Goal: Transaction & Acquisition: Purchase product/service

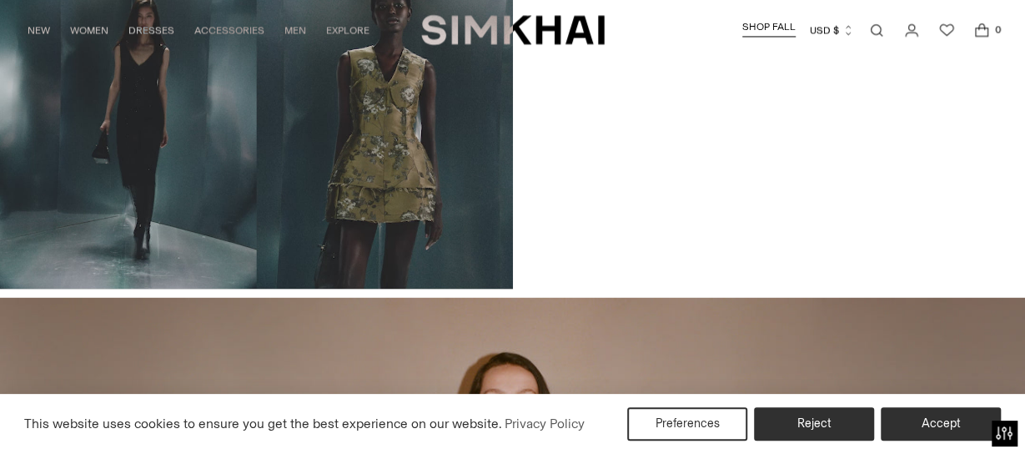
scroll to position [1445, 0]
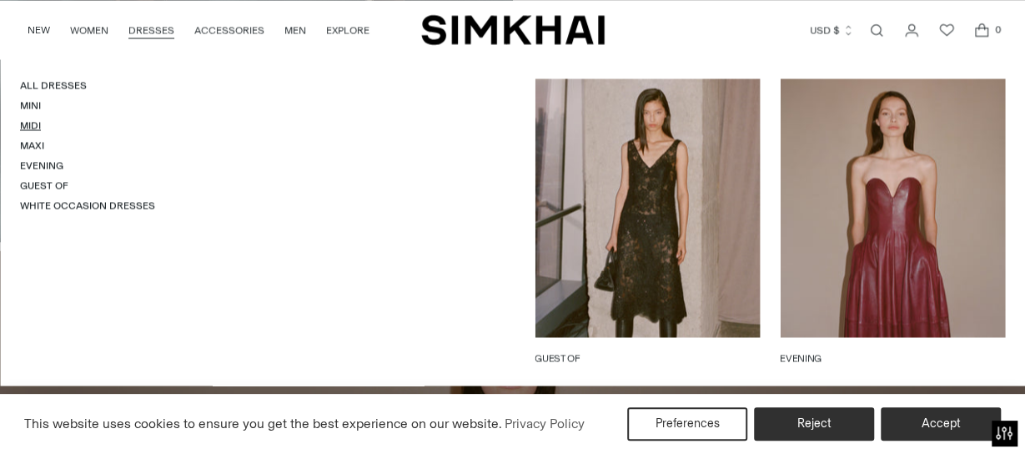
click at [33, 125] on link "Midi" at bounding box center [30, 125] width 21 height 12
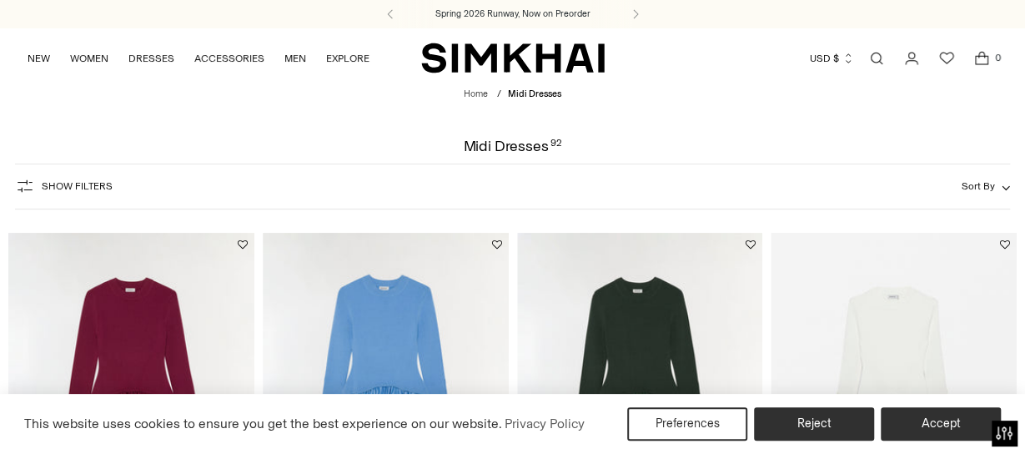
scroll to position [75, 0]
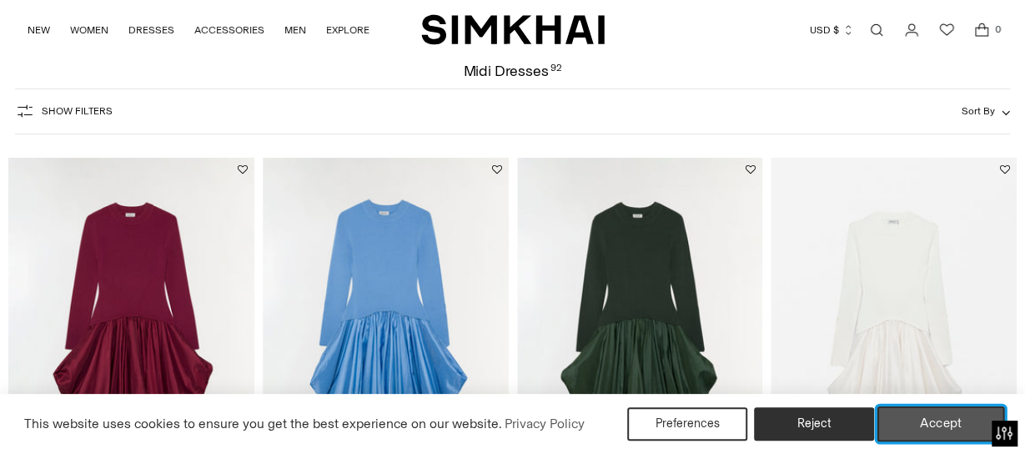
click at [952, 421] on button "Accept" at bounding box center [941, 423] width 128 height 35
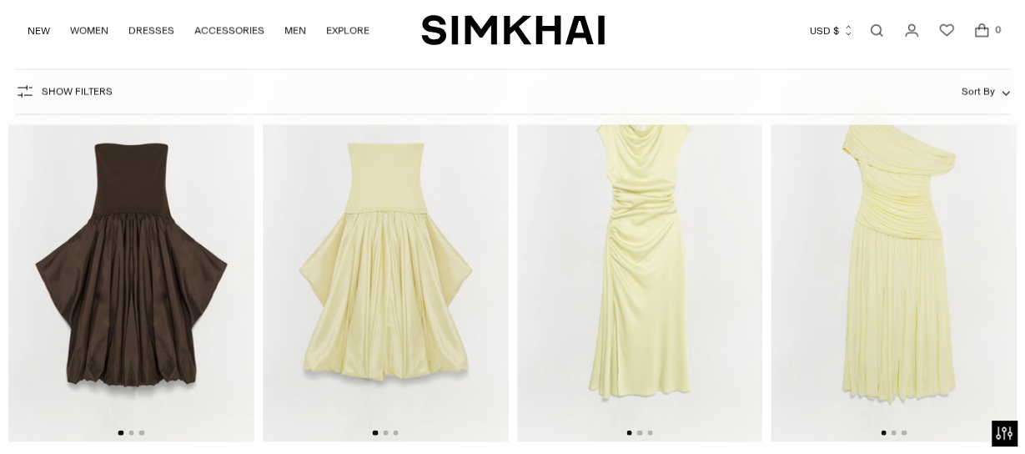
scroll to position [1530, 0]
click at [639, 431] on button "Go to slide 2" at bounding box center [639, 431] width 5 height 5
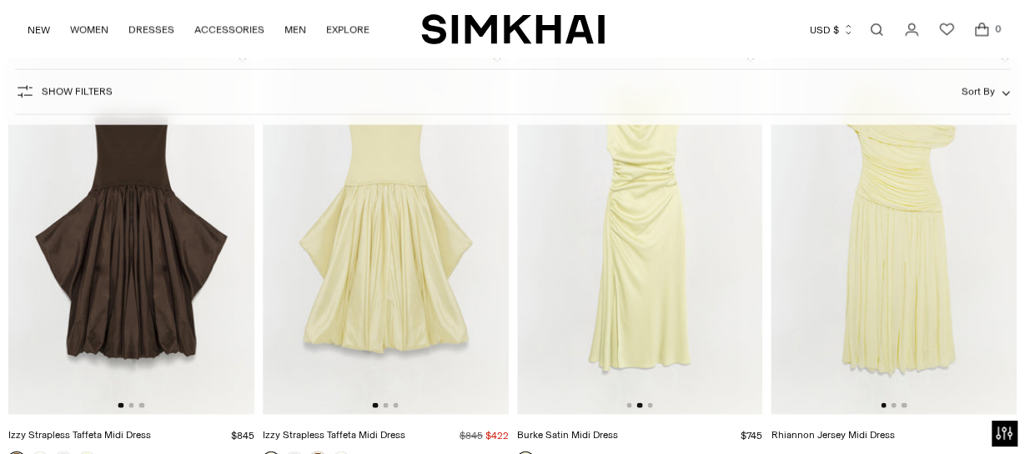
scroll to position [0, 246]
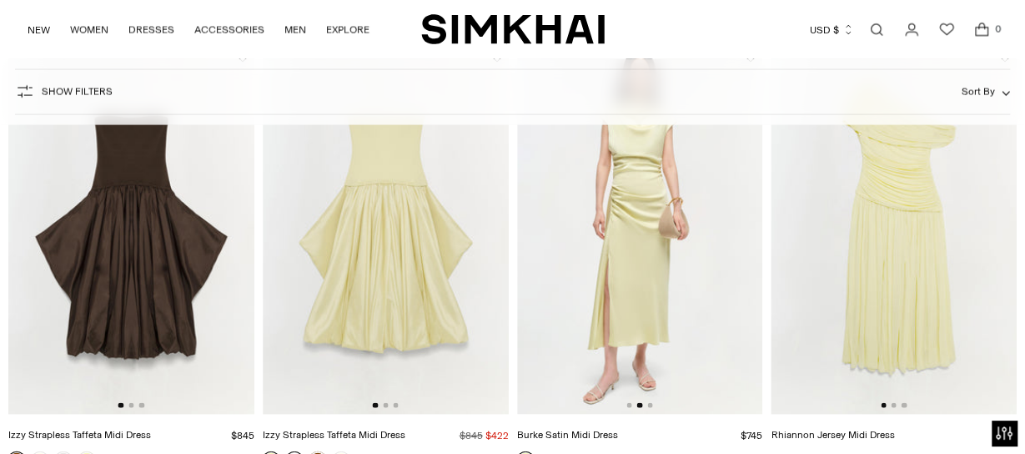
click at [294, 451] on link at bounding box center [294, 459] width 17 height 17
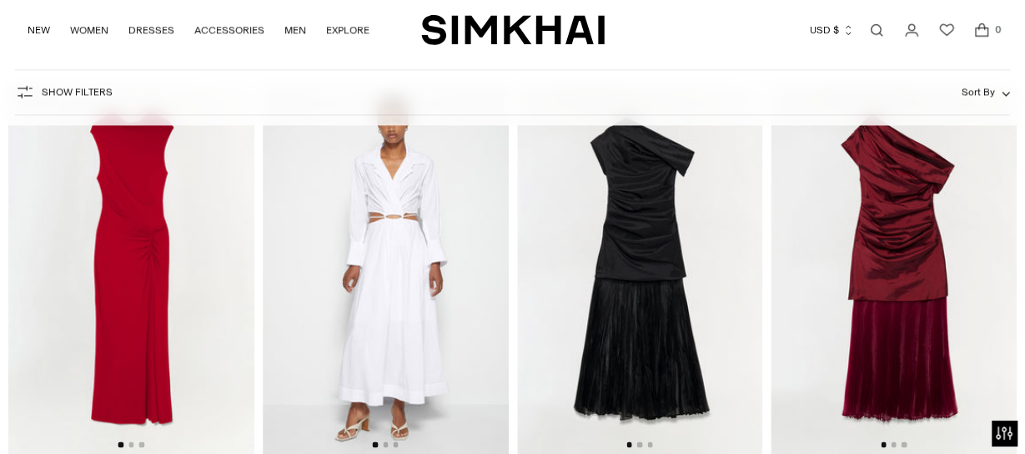
scroll to position [10155, 0]
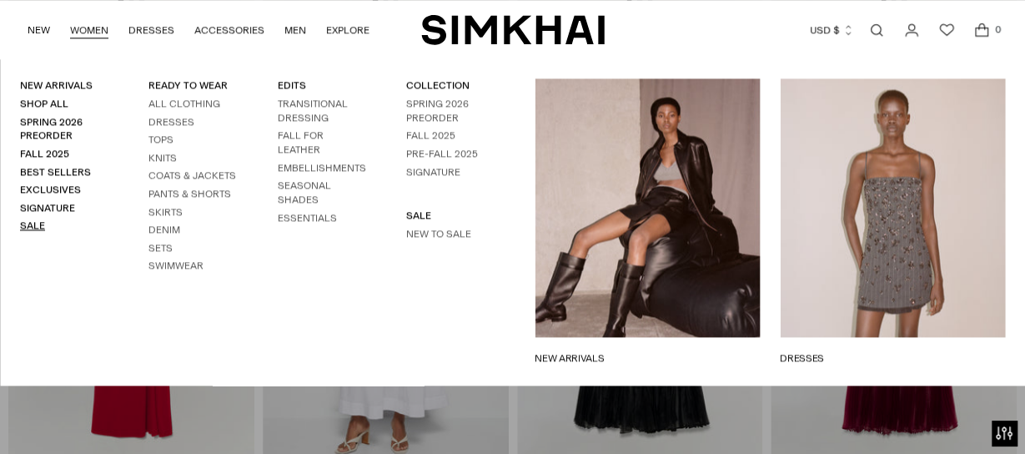
click at [32, 229] on link "Sale" at bounding box center [32, 225] width 25 height 12
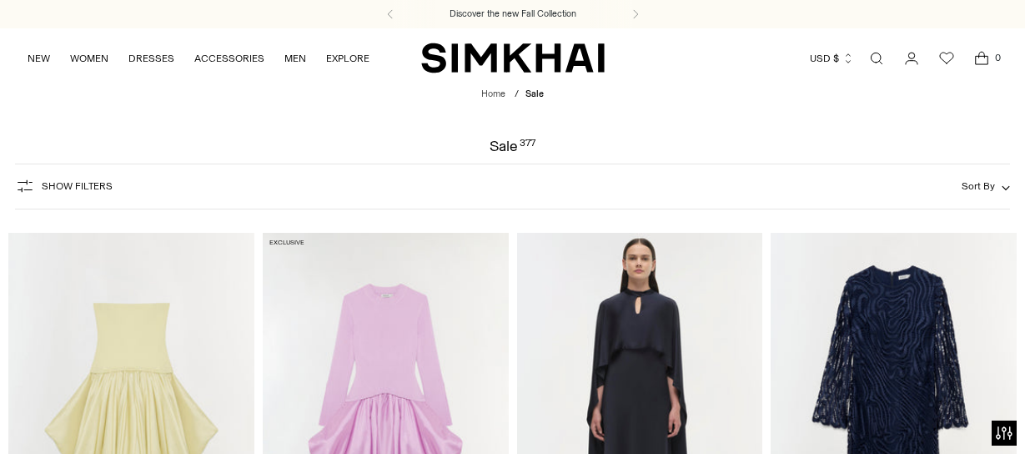
click at [85, 188] on span "Show Filters" at bounding box center [77, 186] width 71 height 12
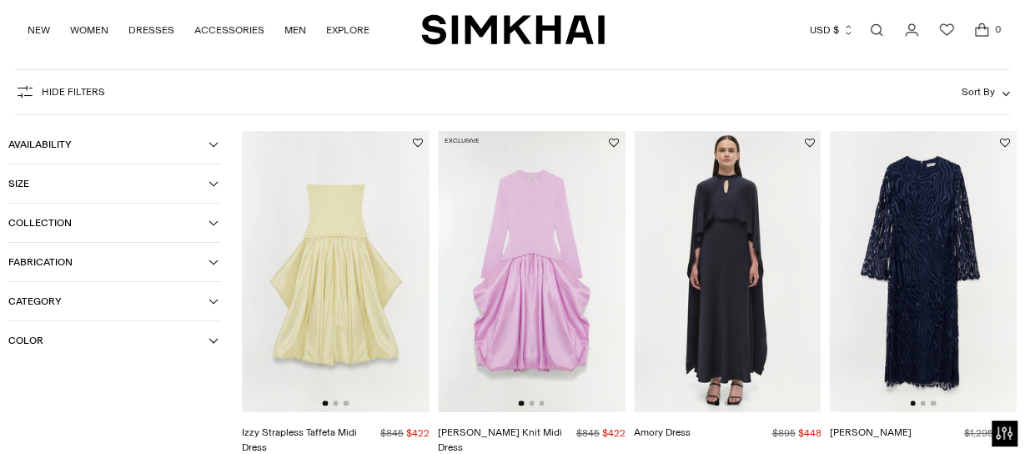
scroll to position [117, 0]
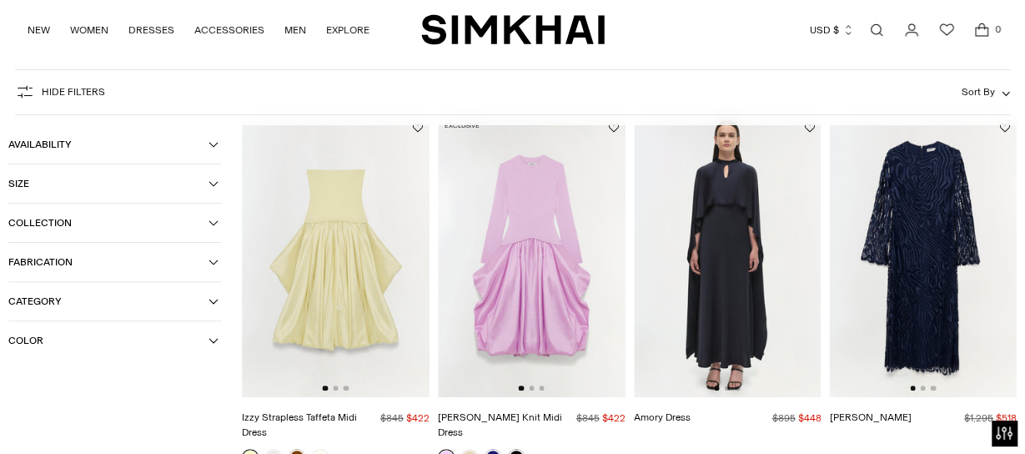
click at [132, 295] on button "Category" at bounding box center [114, 301] width 213 height 38
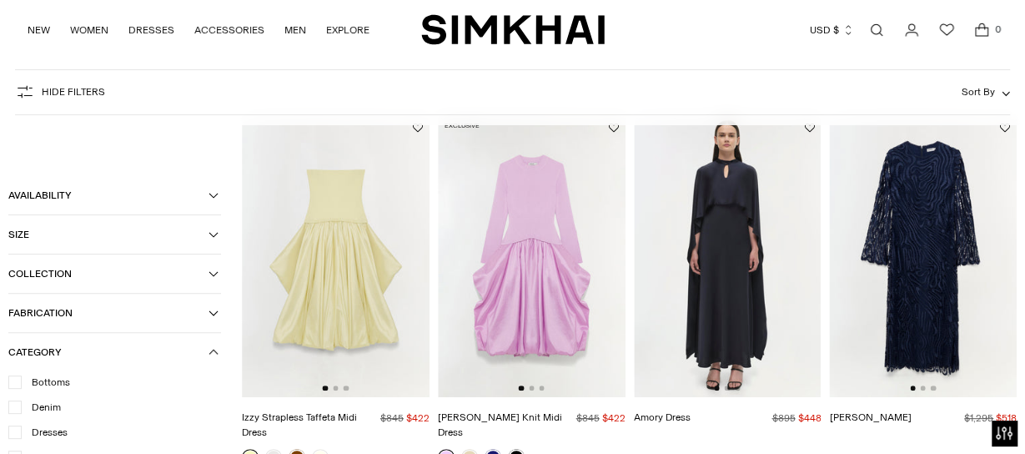
scroll to position [239, 0]
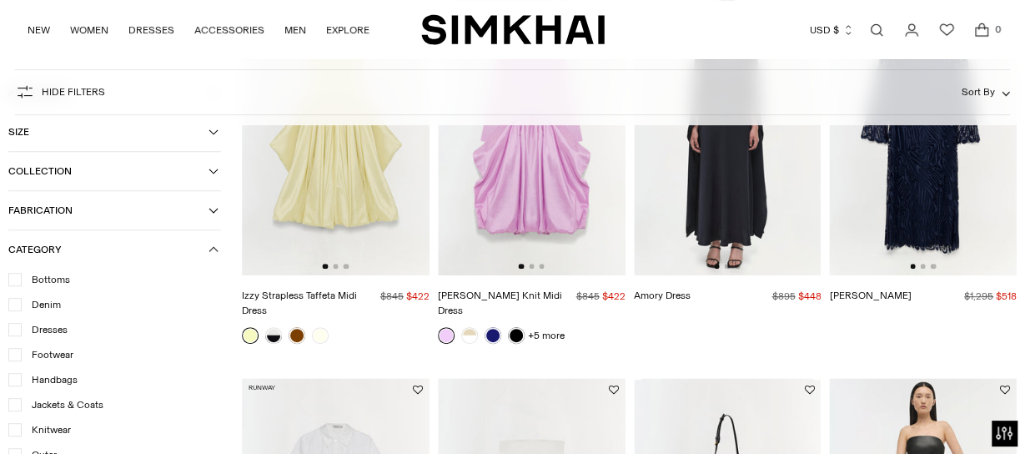
click at [10, 326] on div at bounding box center [14, 328] width 13 height 13
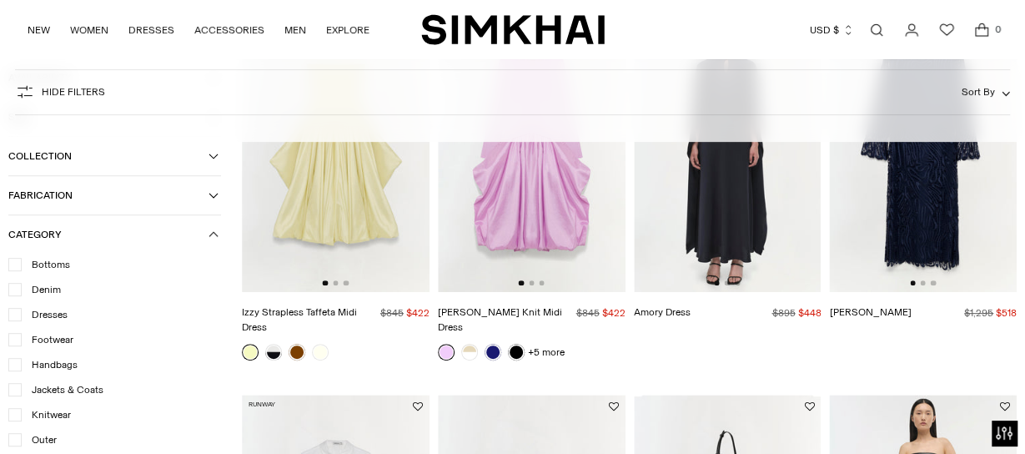
scroll to position [255, 0]
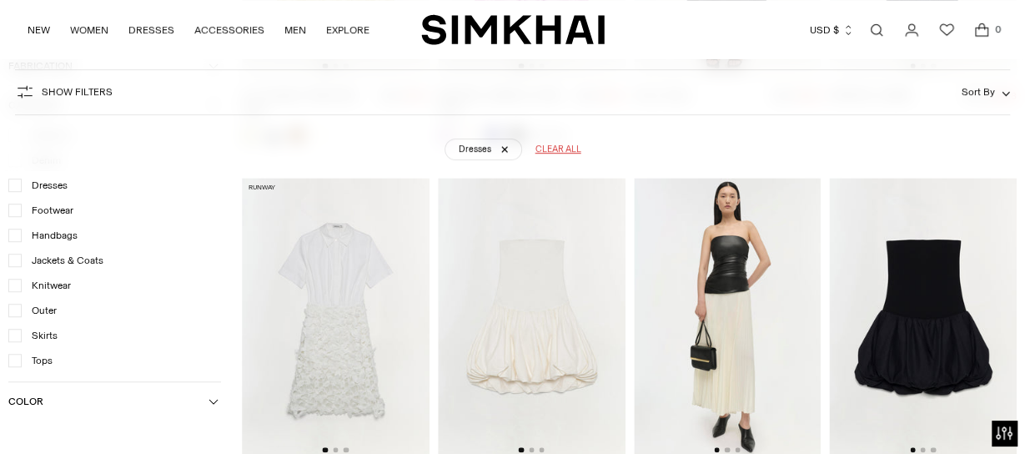
scroll to position [1253, 0]
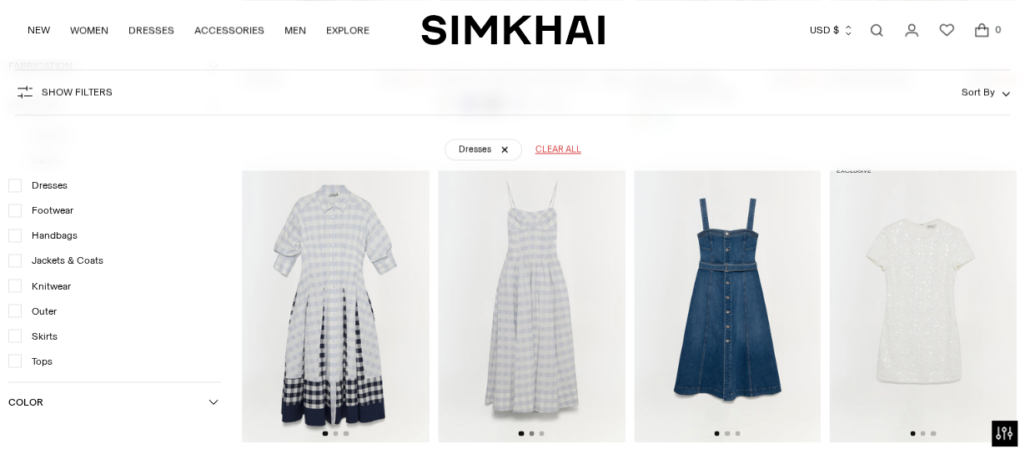
click at [530, 430] on button "Go to slide 2" at bounding box center [531, 432] width 5 height 5
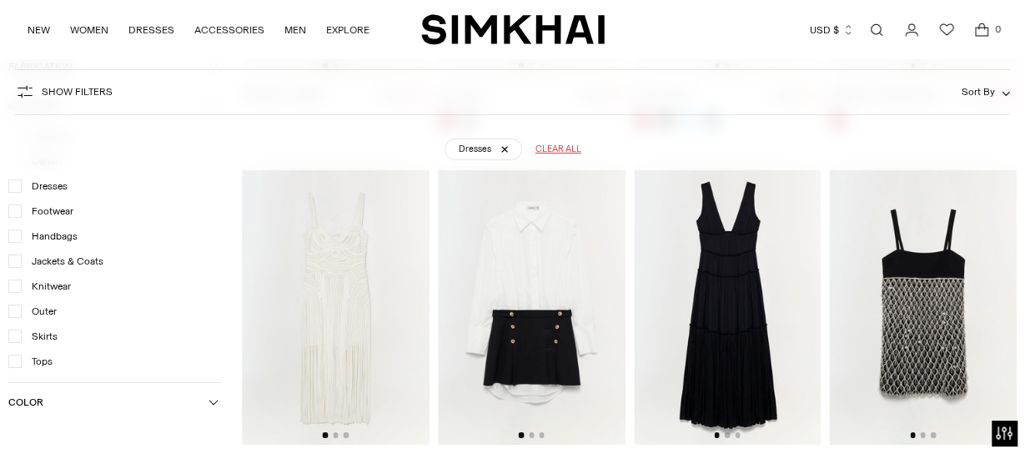
scroll to position [2736, 0]
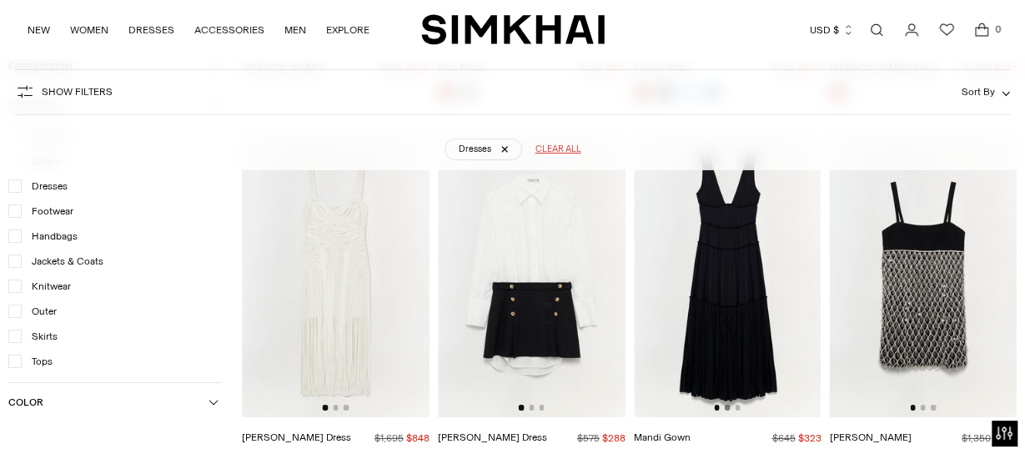
click at [727, 404] on button "Go to slide 2" at bounding box center [727, 406] width 5 height 5
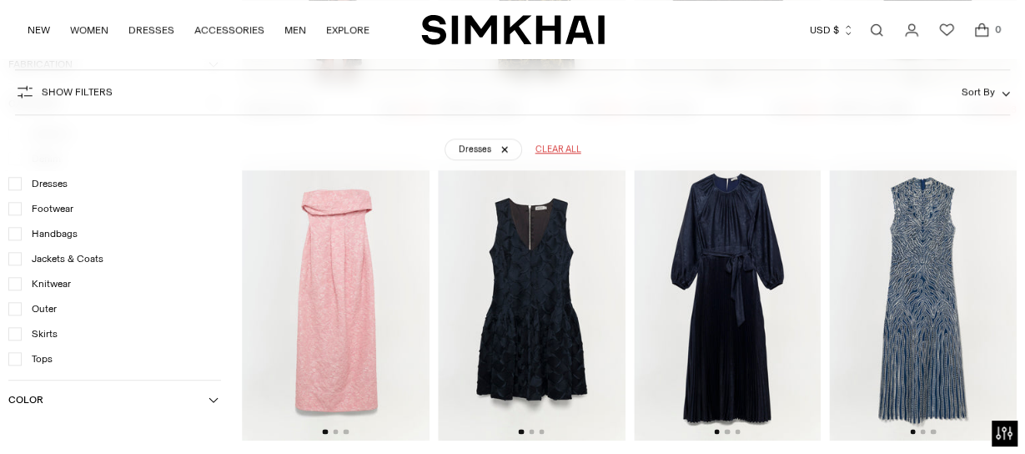
scroll to position [3811, 0]
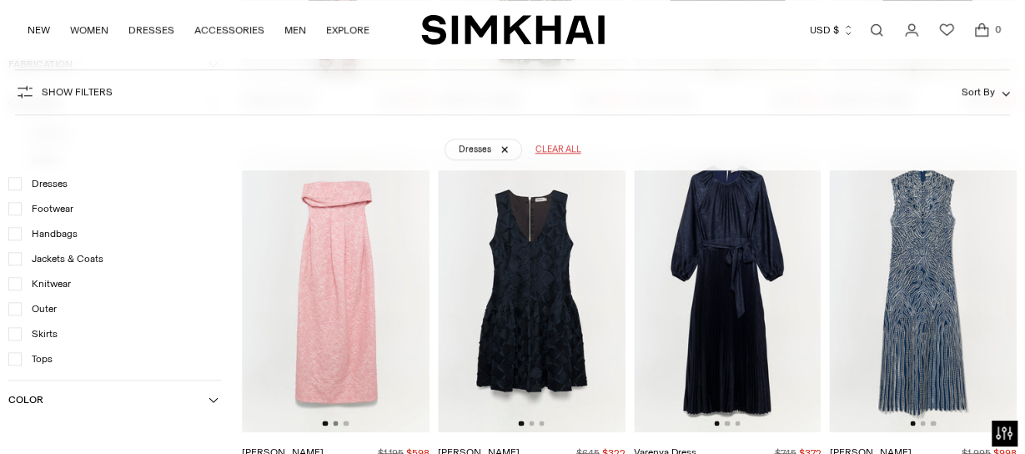
click at [334, 420] on button "Go to slide 2" at bounding box center [335, 422] width 5 height 5
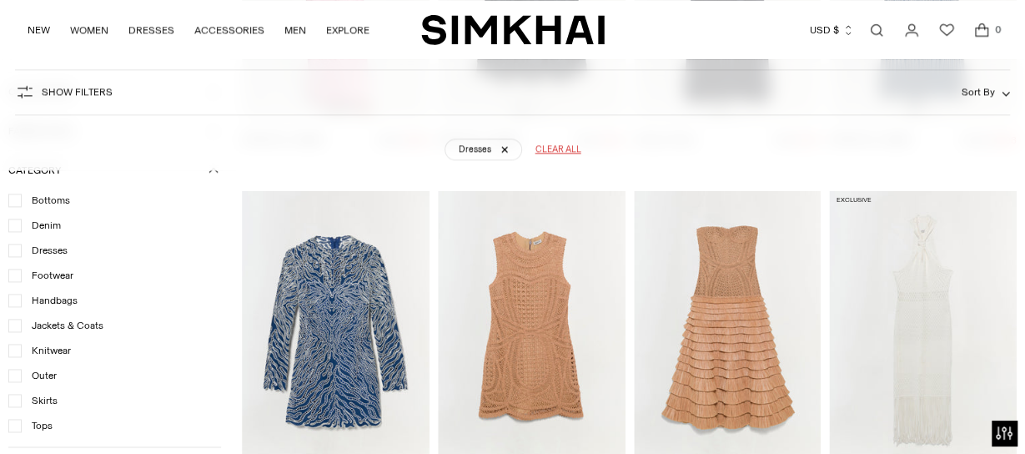
scroll to position [4156, 0]
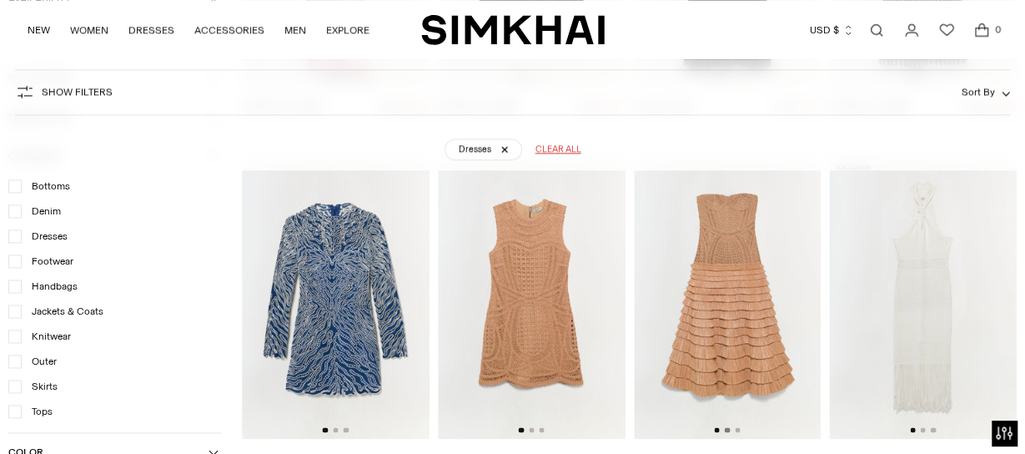
click at [726, 427] on button "Go to slide 2" at bounding box center [727, 429] width 5 height 5
click at [530, 427] on button "Go to slide 2" at bounding box center [531, 429] width 5 height 5
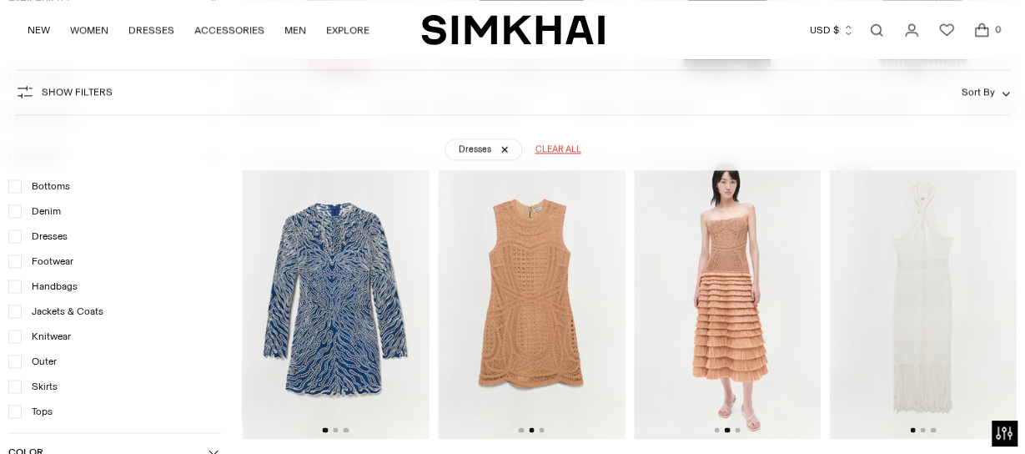
click at [626, 310] on img at bounding box center [720, 298] width 188 height 281
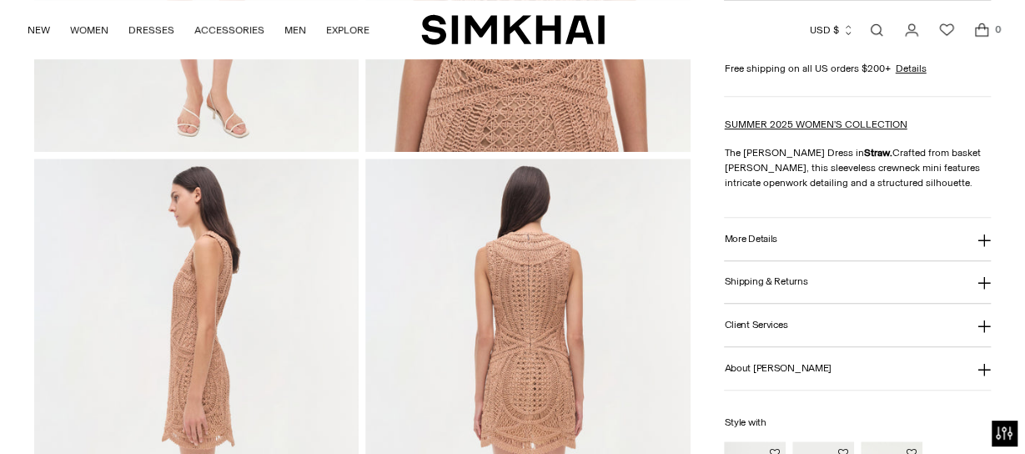
scroll to position [459, 0]
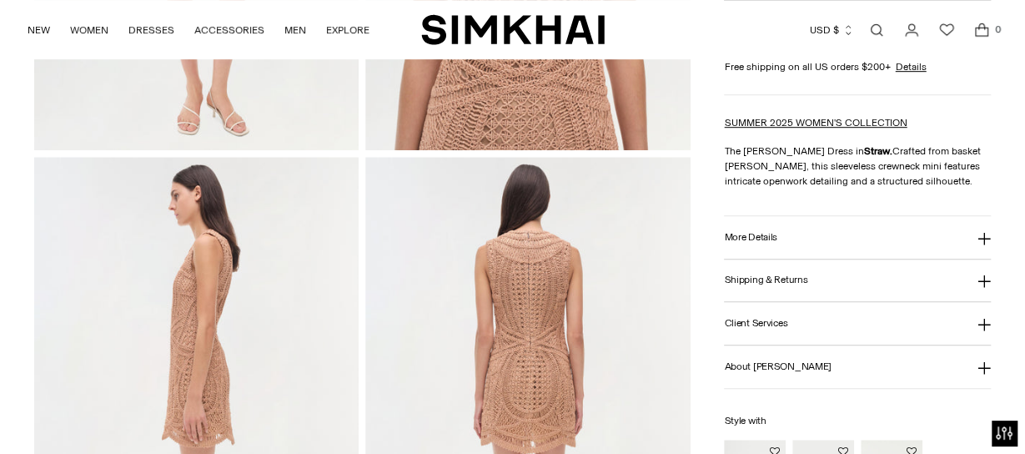
click at [948, 244] on button "More Details" at bounding box center [857, 237] width 267 height 43
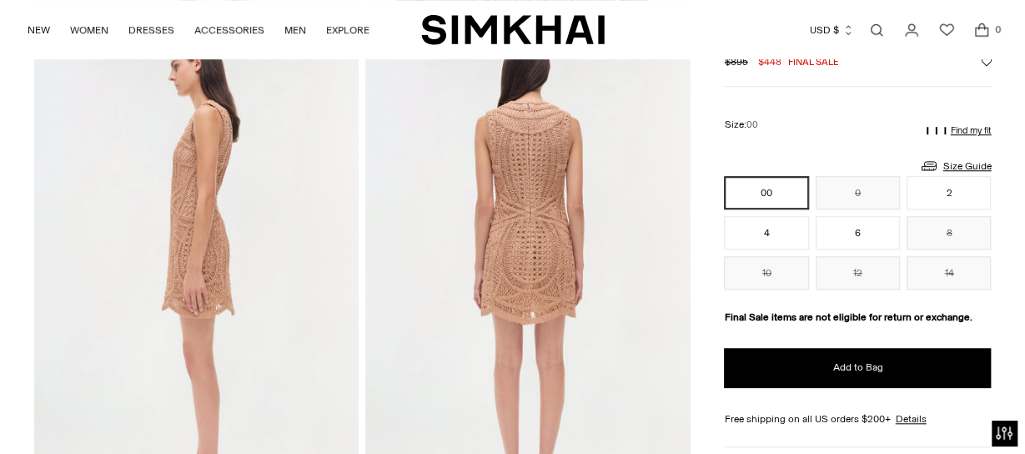
scroll to position [582, 0]
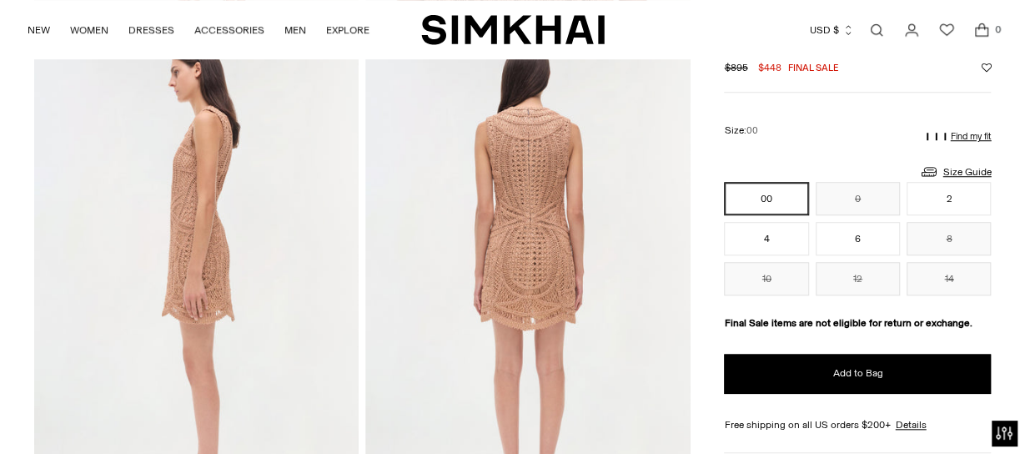
click at [532, 279] on img at bounding box center [527, 277] width 325 height 488
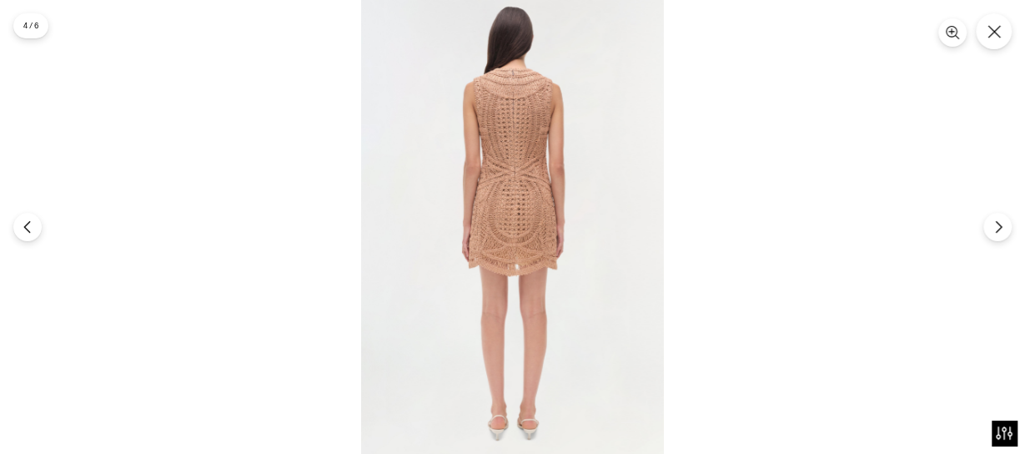
click at [532, 279] on img at bounding box center [512, 227] width 303 height 454
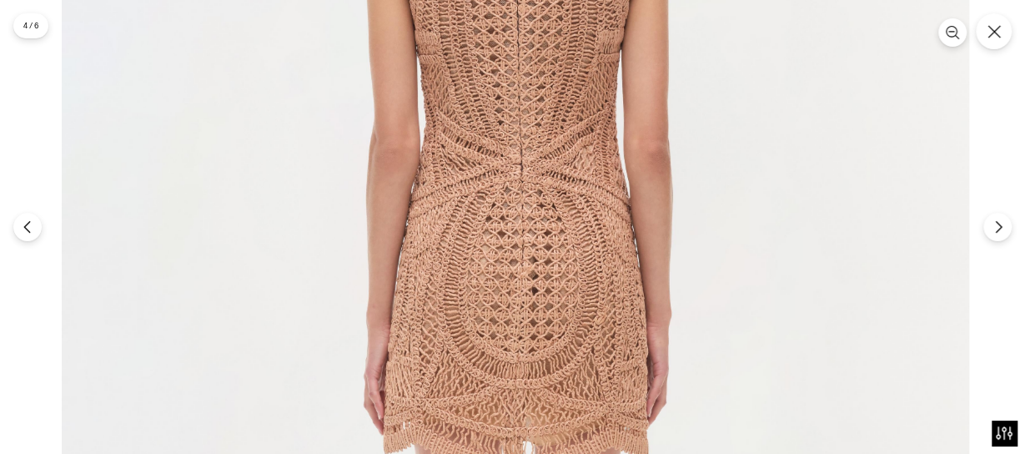
click at [557, 398] on img at bounding box center [515, 329] width 907 height 1361
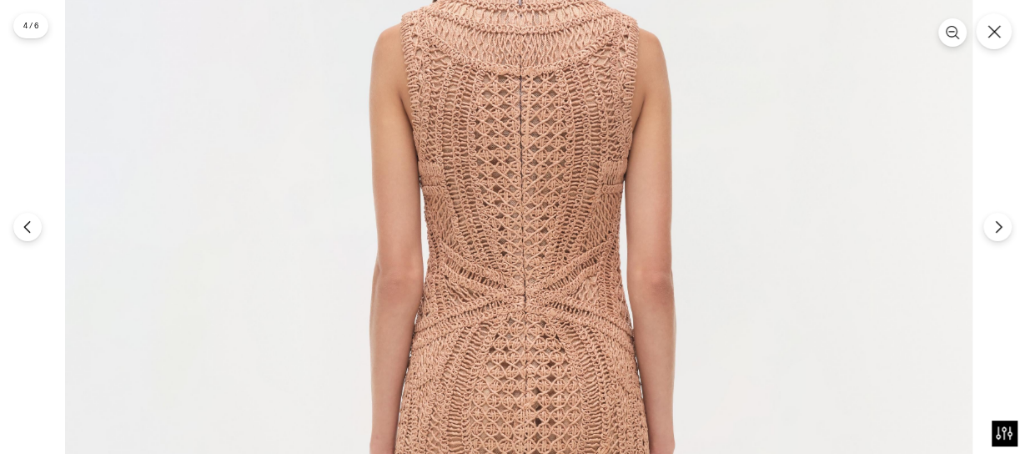
click at [565, 354] on img at bounding box center [518, 460] width 907 height 1361
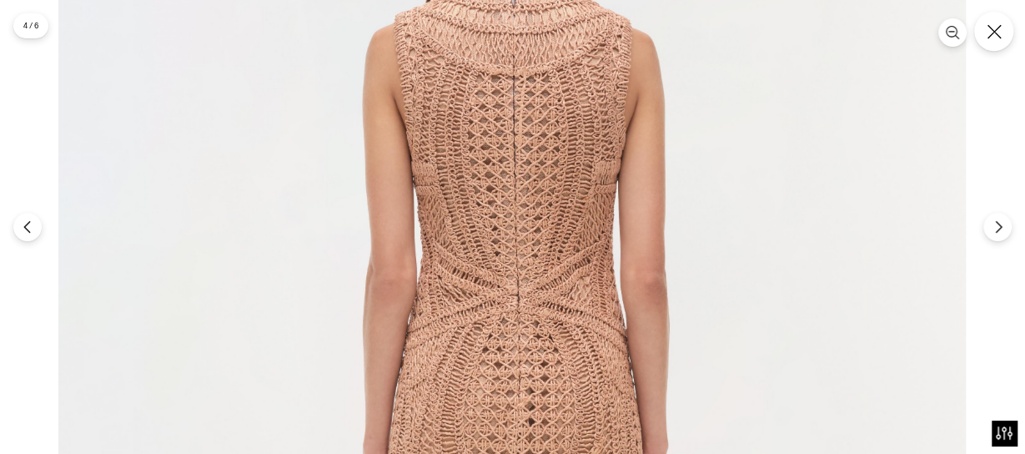
click at [999, 34] on icon "Close" at bounding box center [994, 31] width 15 height 15
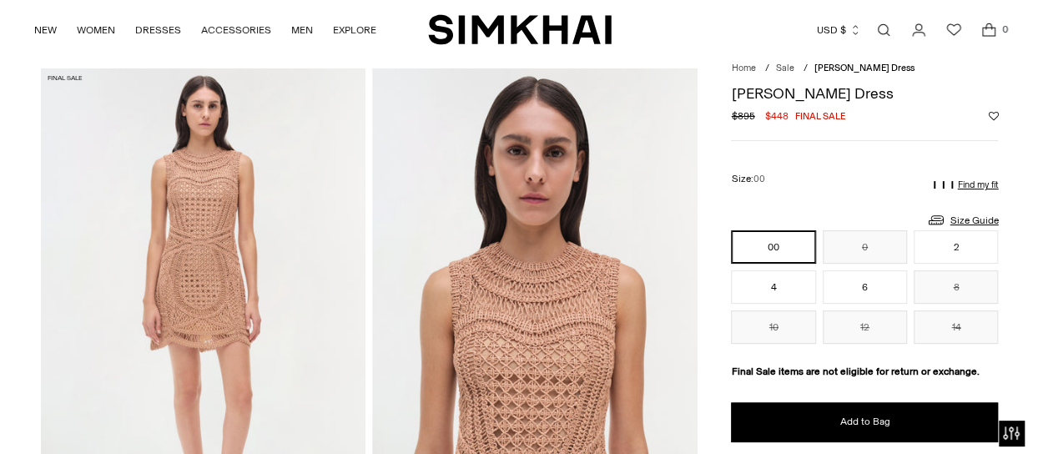
scroll to position [51, 0]
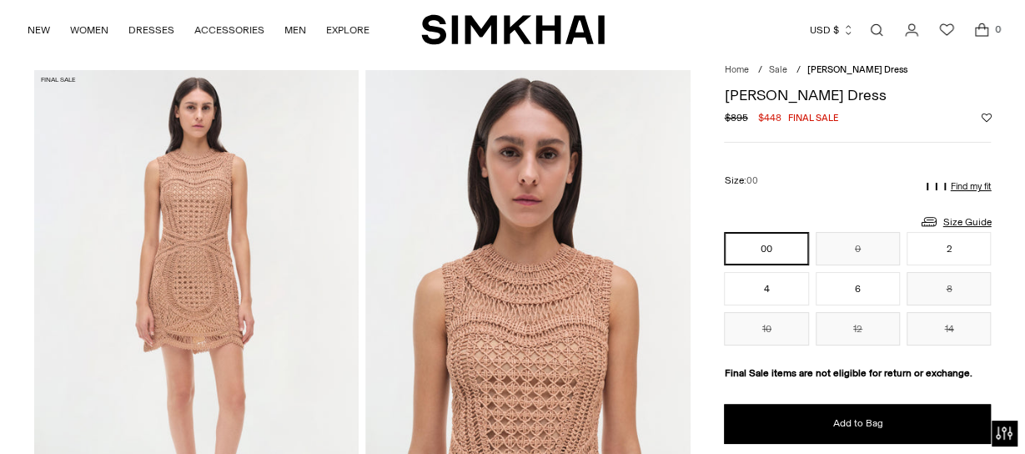
click at [973, 190] on p "Find my fit" at bounding box center [970, 187] width 41 height 10
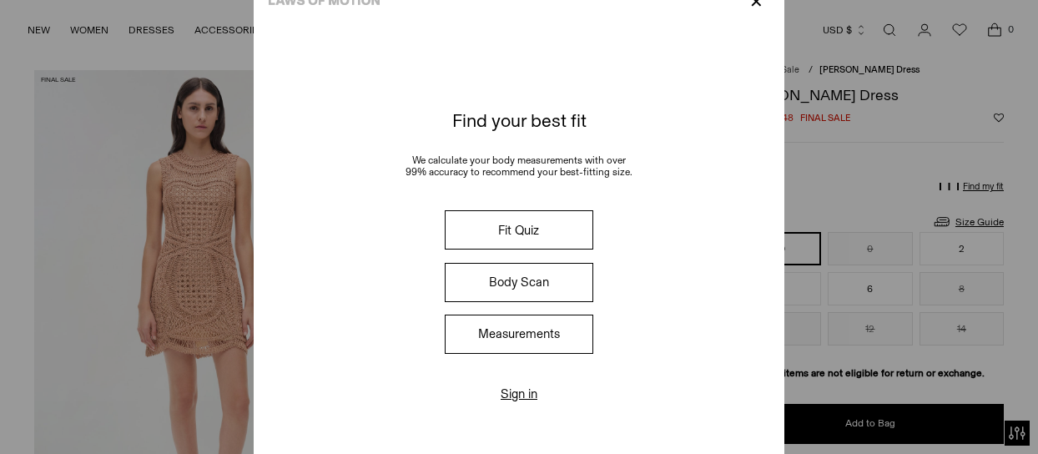
click at [520, 230] on button "Fit Quiz" at bounding box center [519, 229] width 148 height 39
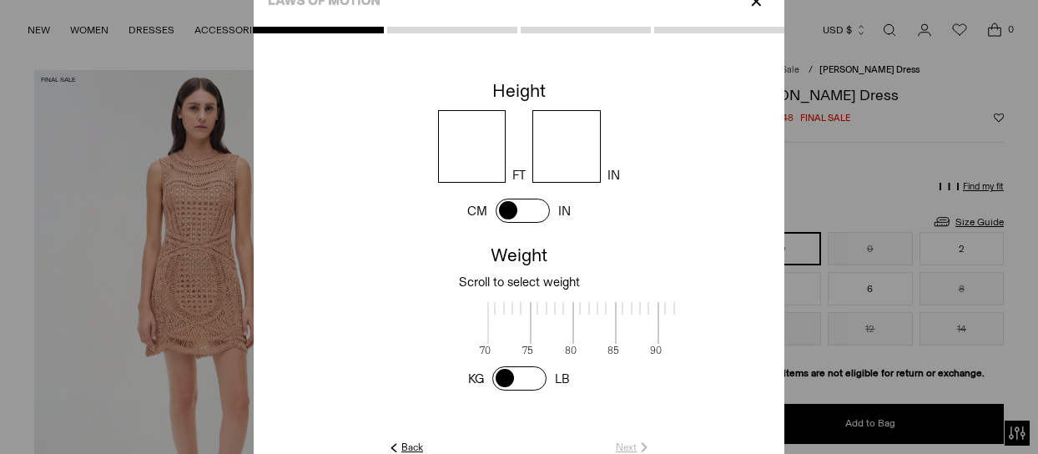
scroll to position [2, 542]
click at [472, 140] on input "number" at bounding box center [472, 146] width 68 height 73
type input "*"
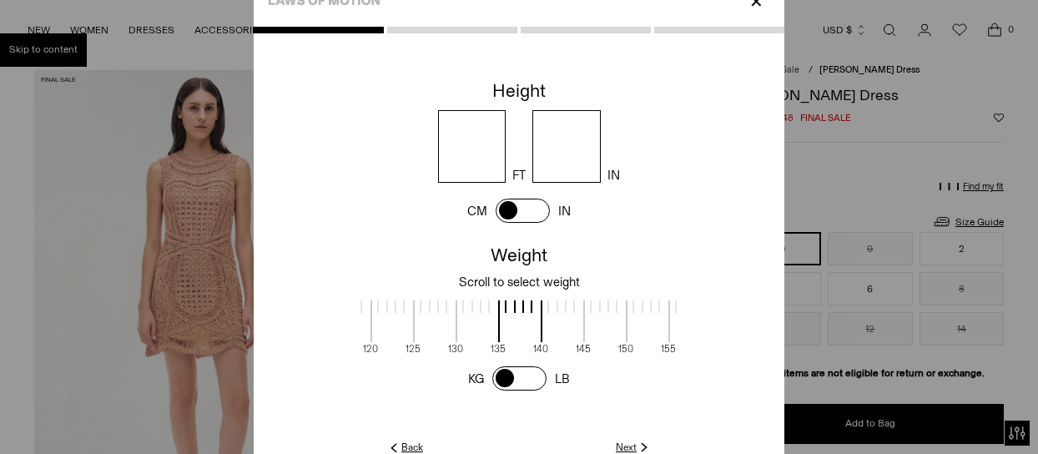
type input "*"
click at [627, 446] on link "Next" at bounding box center [633, 447] width 36 height 15
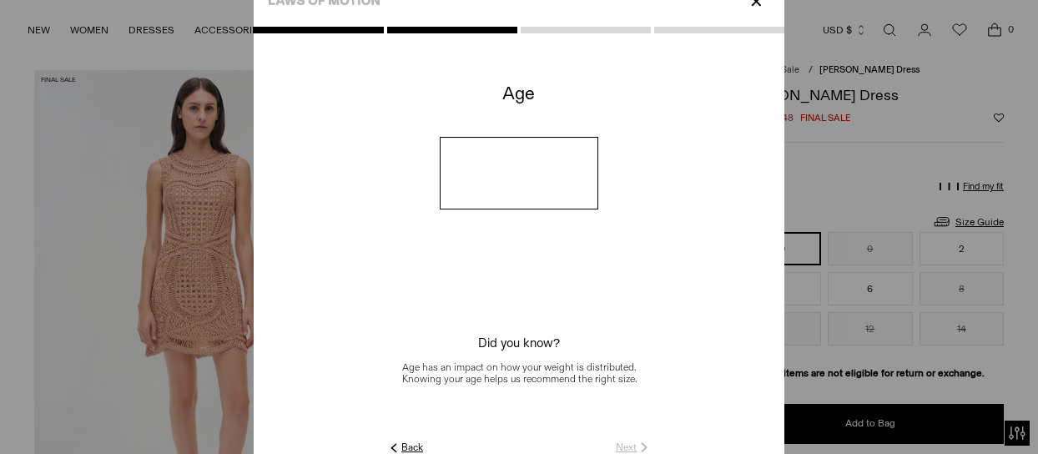
click at [514, 171] on input "number" at bounding box center [519, 173] width 159 height 73
type input "**"
click at [681, 255] on bc-age at bounding box center [519, 257] width 530 height 364
click at [629, 446] on link "Next" at bounding box center [633, 447] width 36 height 15
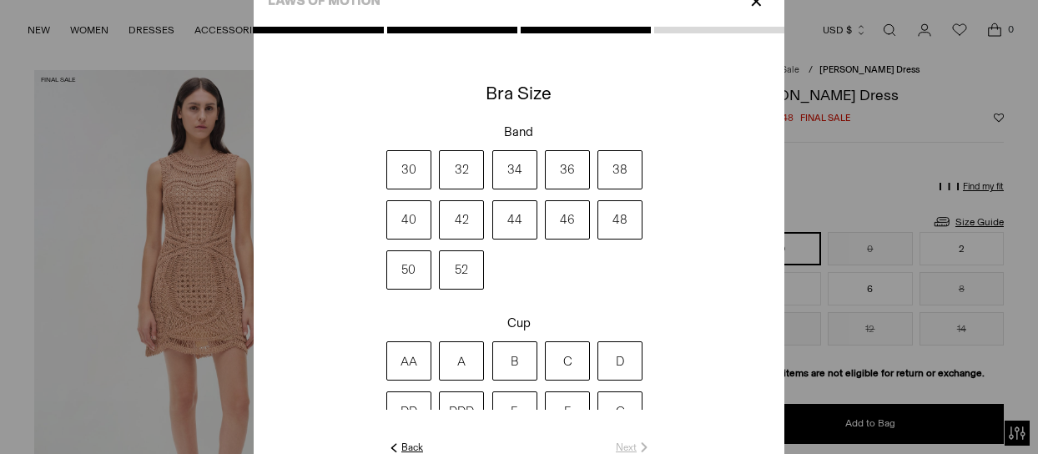
click at [509, 163] on label "34" at bounding box center [514, 169] width 45 height 39
click at [514, 357] on label "B" at bounding box center [514, 360] width 45 height 39
click at [627, 445] on link "Next" at bounding box center [633, 447] width 36 height 15
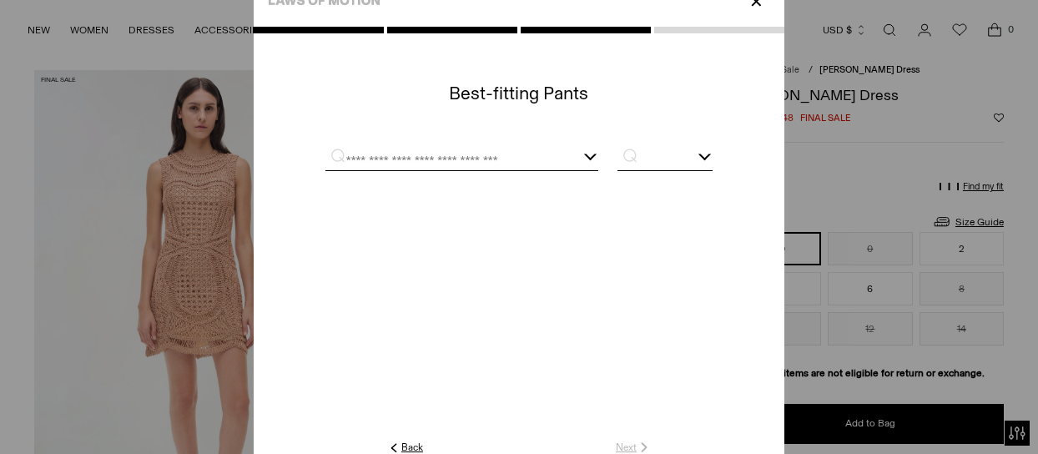
click at [424, 152] on input "text" at bounding box center [441, 159] width 232 height 21
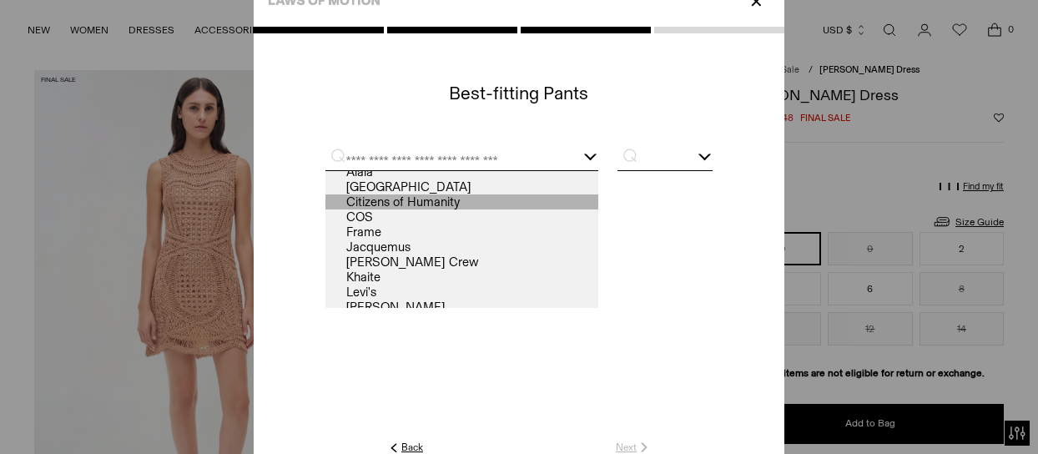
scroll to position [0, 0]
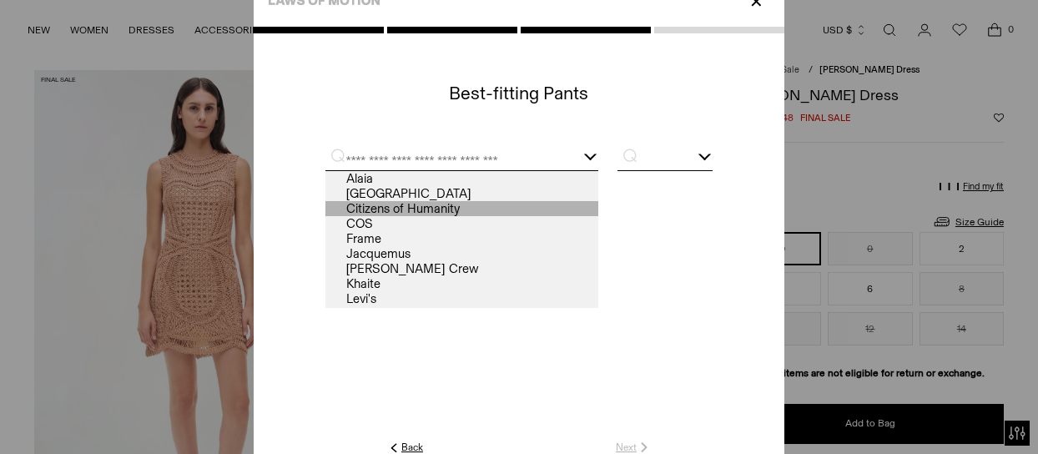
click at [391, 210] on link "Citizens of Humanity" at bounding box center [461, 208] width 273 height 15
type input "**********"
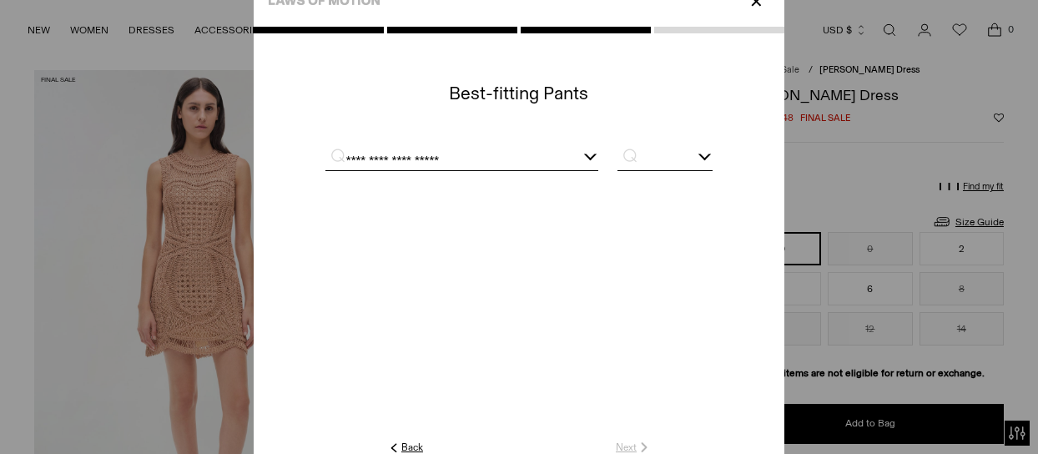
click at [659, 148] on div at bounding box center [518, 158] width 387 height 43
click at [688, 149] on input "text" at bounding box center [664, 159] width 95 height 21
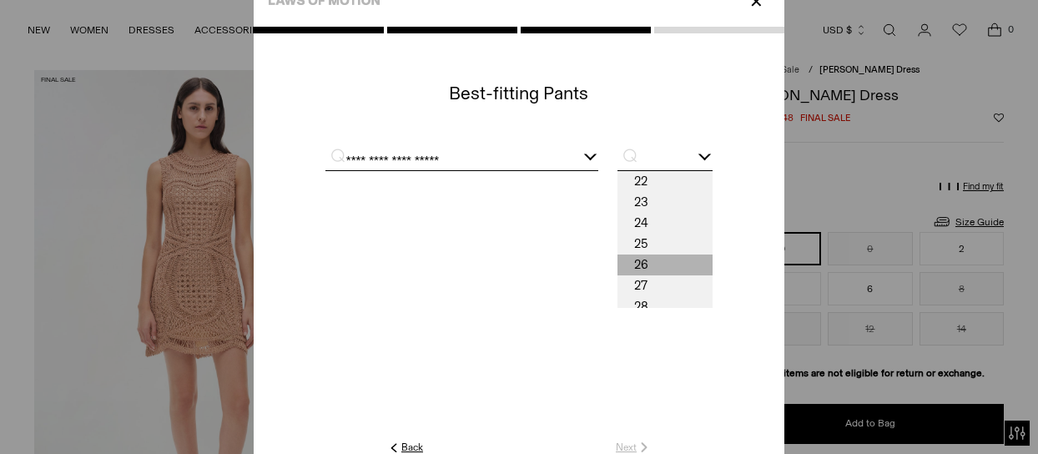
click at [661, 258] on span "26" at bounding box center [664, 264] width 95 height 21
type input "**"
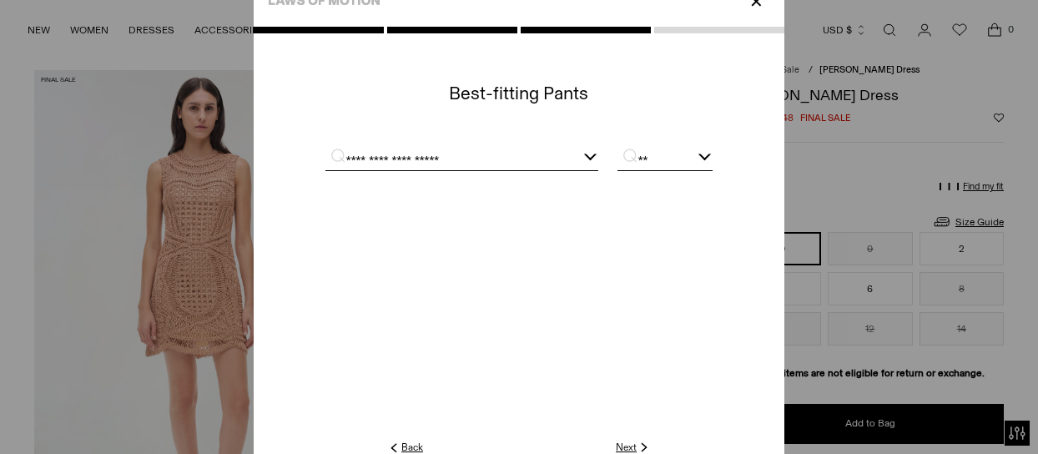
click at [629, 445] on link "Next" at bounding box center [633, 447] width 36 height 15
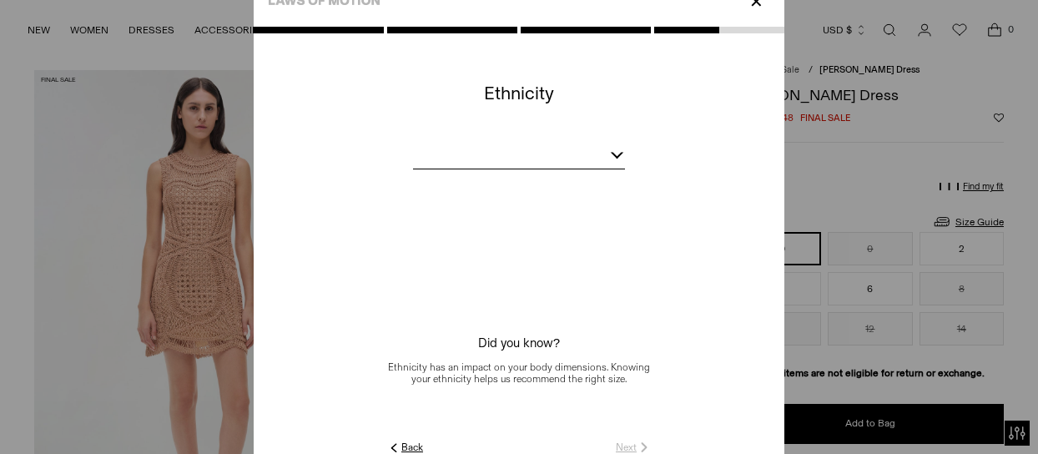
click at [553, 161] on div at bounding box center [519, 158] width 212 height 21
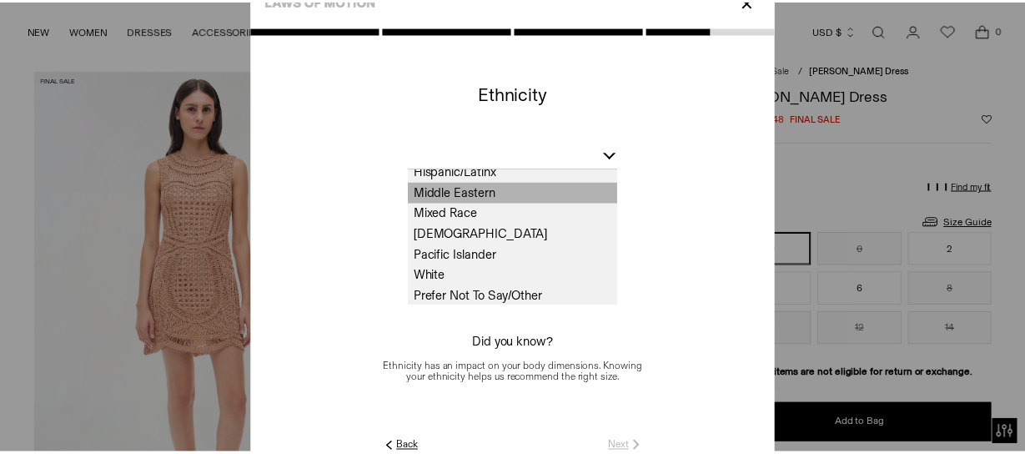
scroll to position [72, 0]
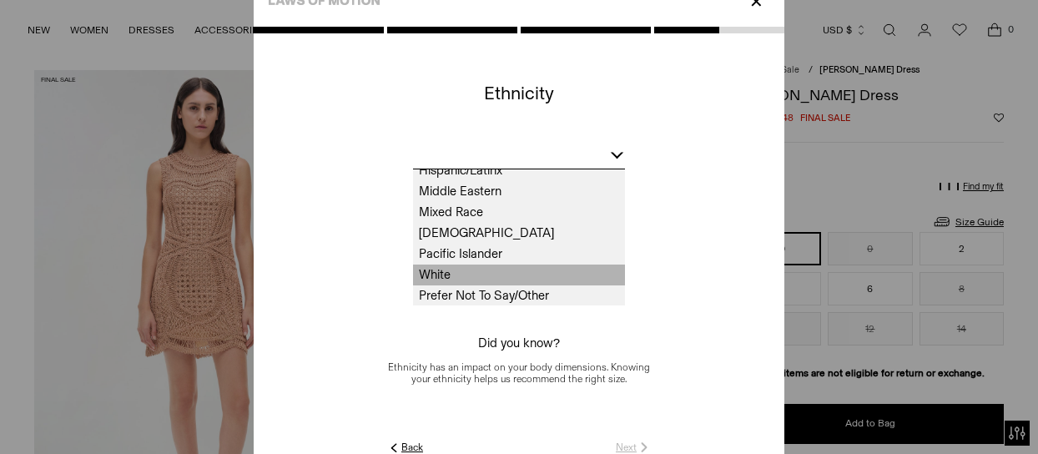
click at [478, 273] on span "White" at bounding box center [519, 274] width 212 height 21
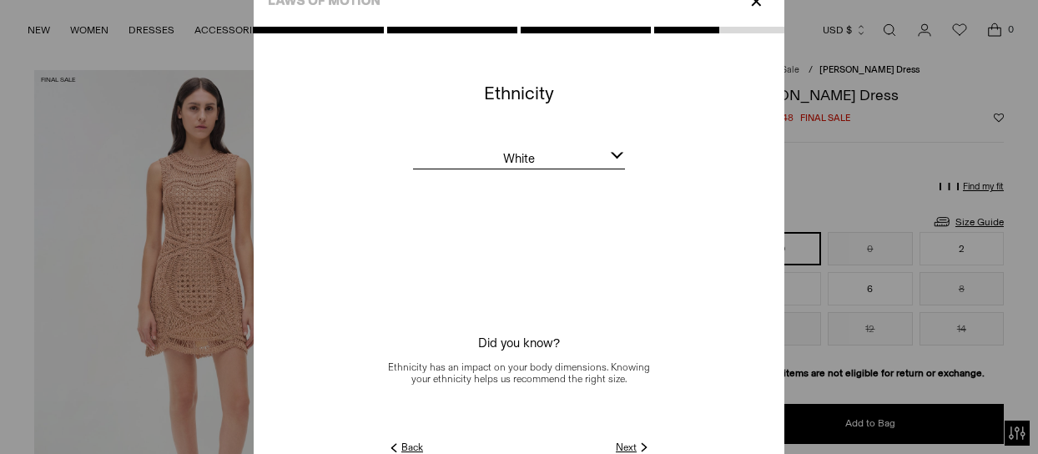
click at [623, 445] on link "Next" at bounding box center [633, 447] width 36 height 15
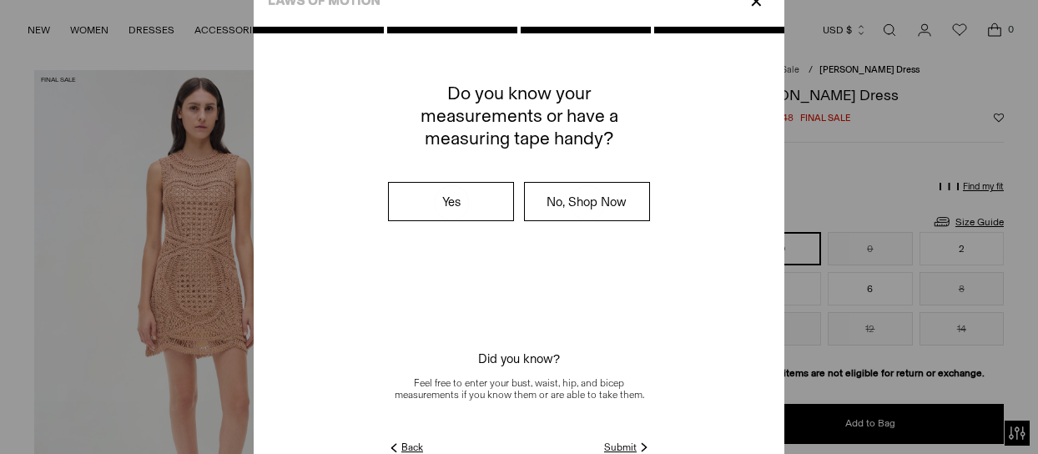
click at [624, 443] on link "Submit" at bounding box center [628, 447] width 48 height 15
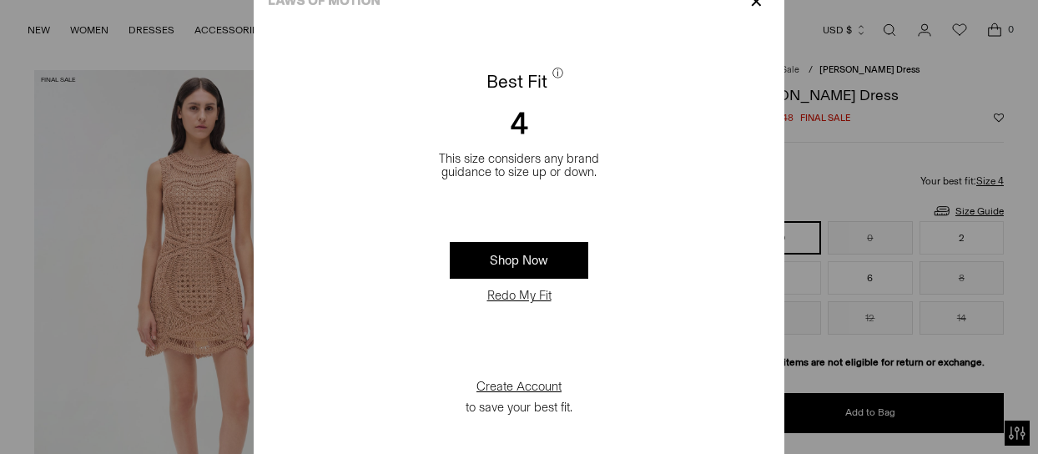
click at [754, 4] on p "✕" at bounding box center [756, 1] width 23 height 28
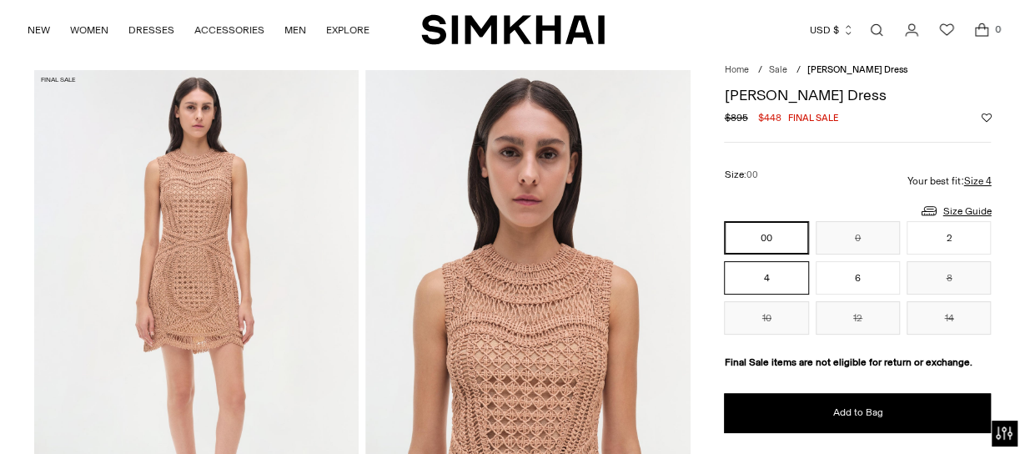
click at [776, 281] on button "4" at bounding box center [766, 277] width 84 height 33
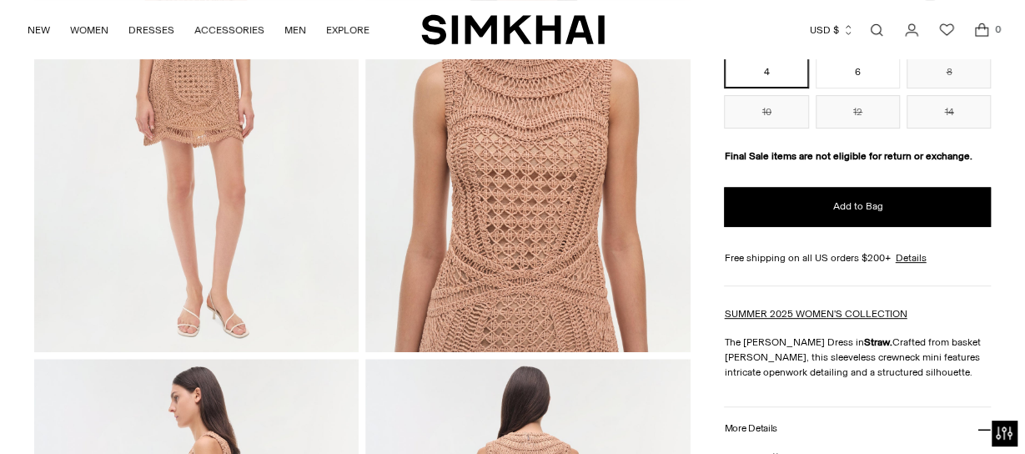
scroll to position [256, 0]
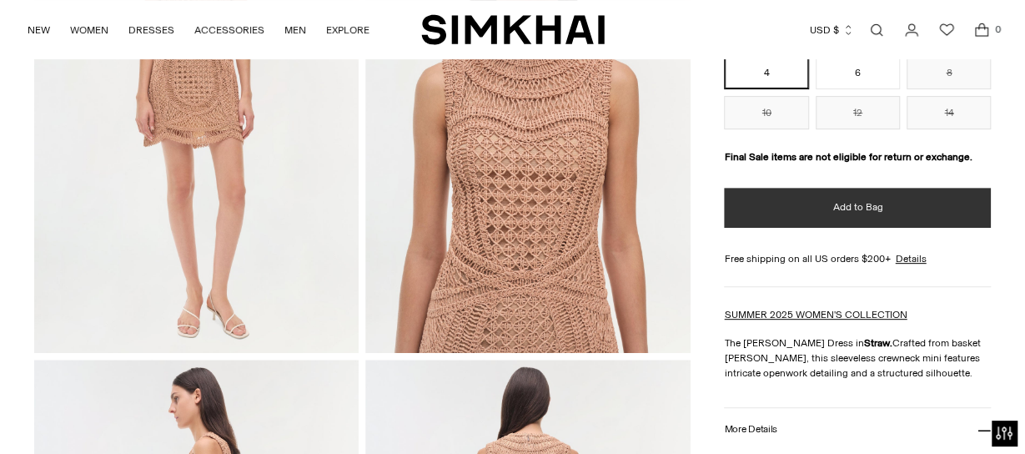
click at [872, 211] on span "Add to Bag" at bounding box center [857, 207] width 50 height 14
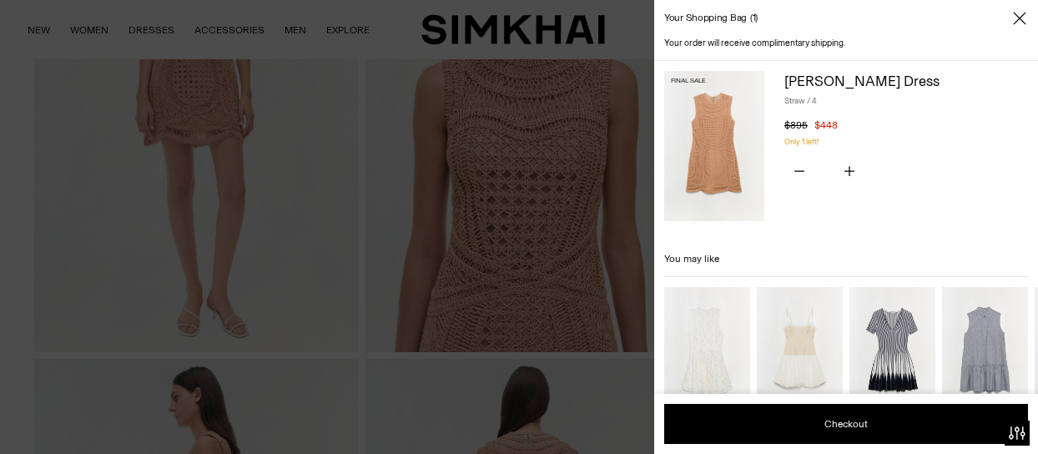
click at [1017, 15] on icon "Close" at bounding box center [1018, 18] width 13 height 17
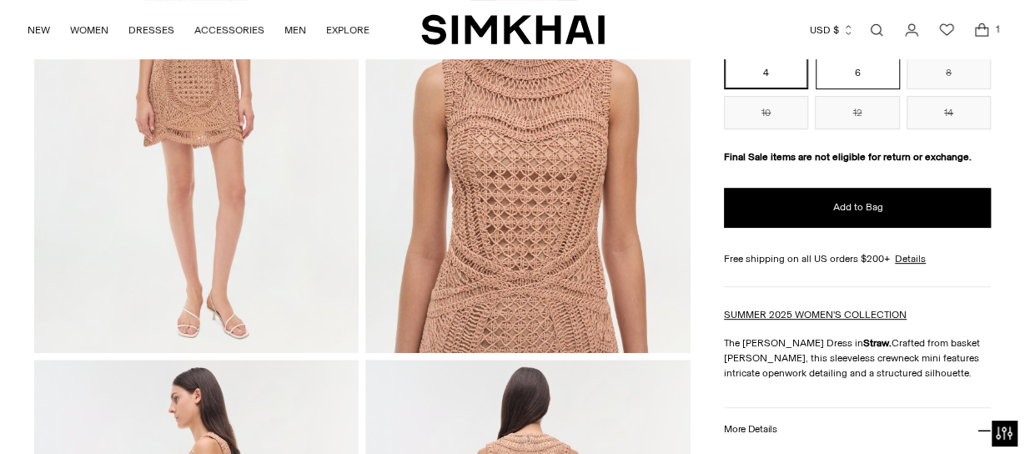
click at [850, 74] on button "6" at bounding box center [858, 72] width 84 height 33
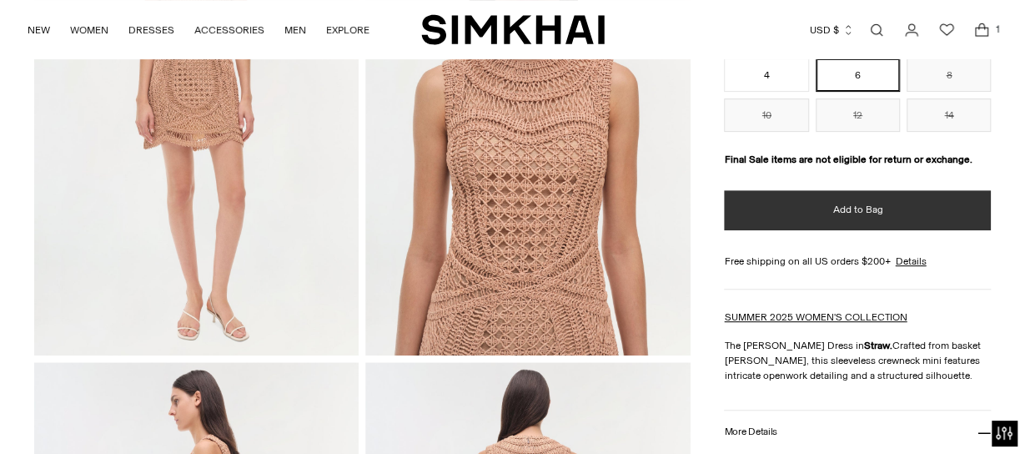
scroll to position [530, 0]
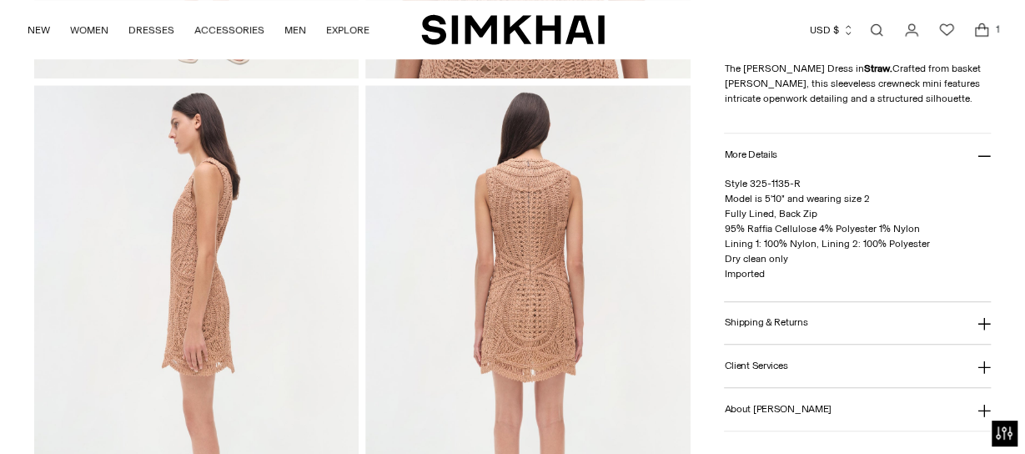
click at [801, 321] on h3 "Shipping & Returns" at bounding box center [765, 322] width 83 height 11
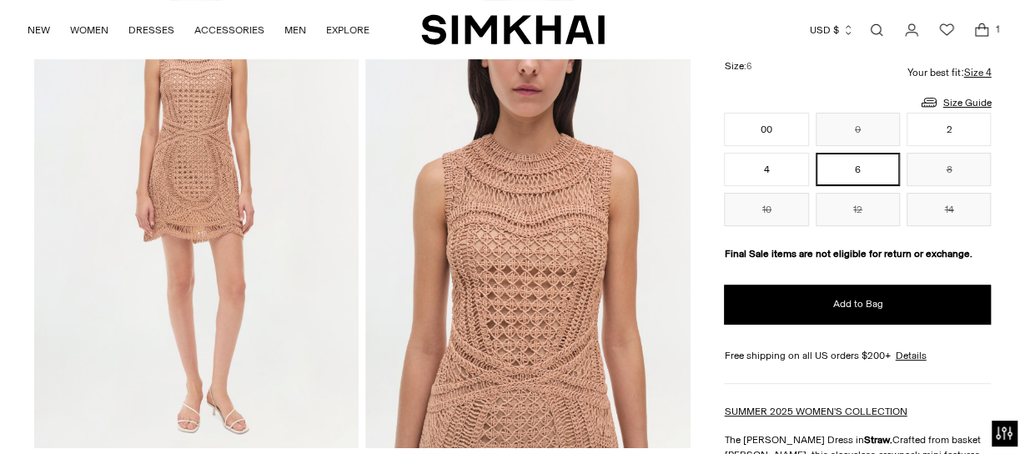
scroll to position [0, 0]
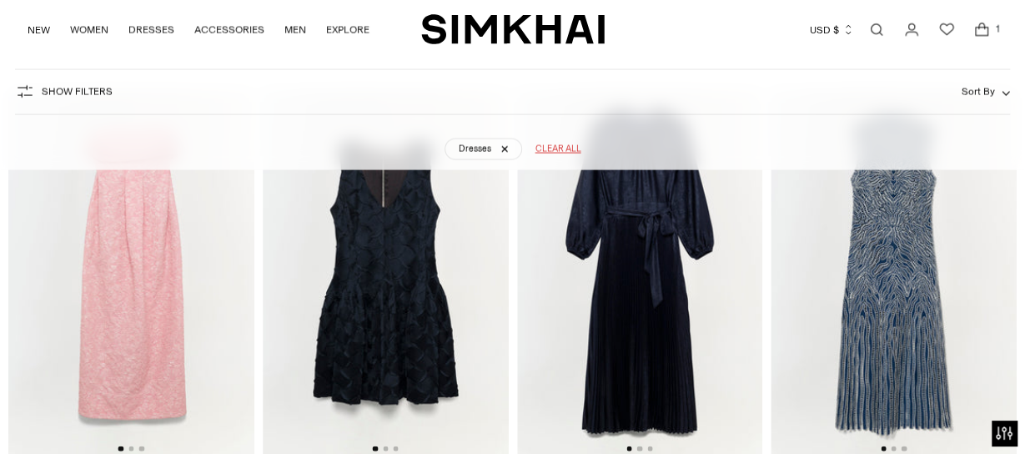
scroll to position [4781, 0]
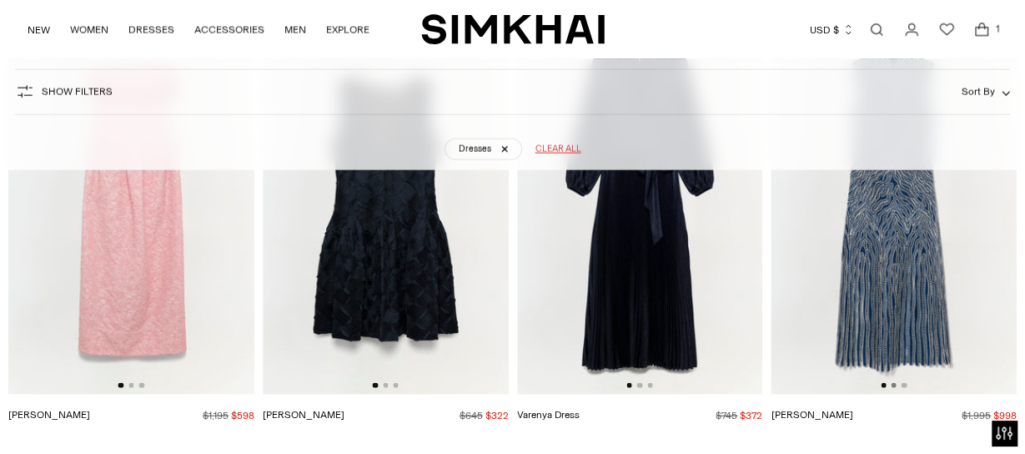
click at [892, 384] on button "Go to slide 2" at bounding box center [893, 385] width 5 height 5
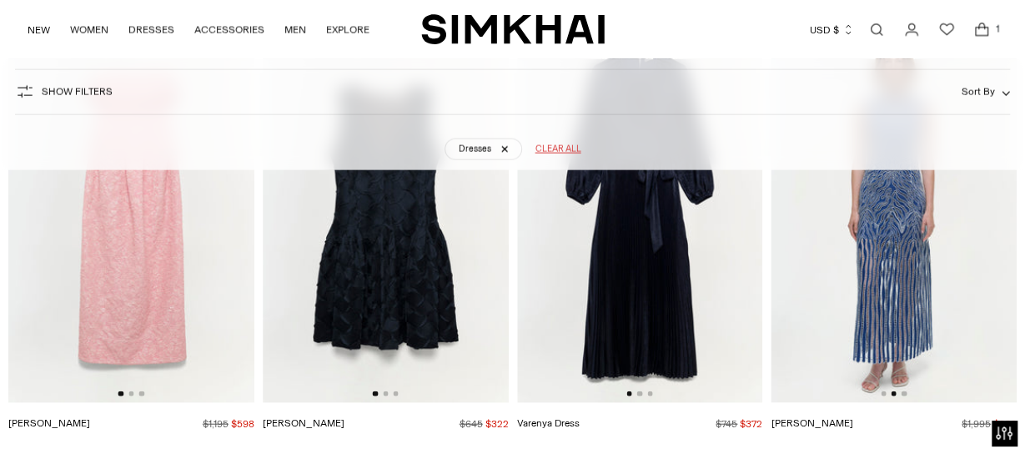
scroll to position [4774, 0]
click at [385, 392] on button "Go to slide 2" at bounding box center [385, 392] width 5 height 5
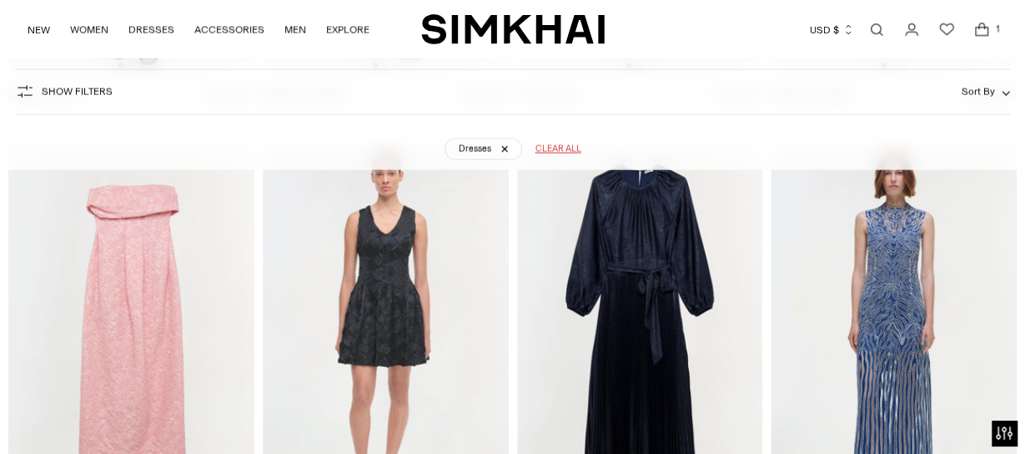
scroll to position [4759, 0]
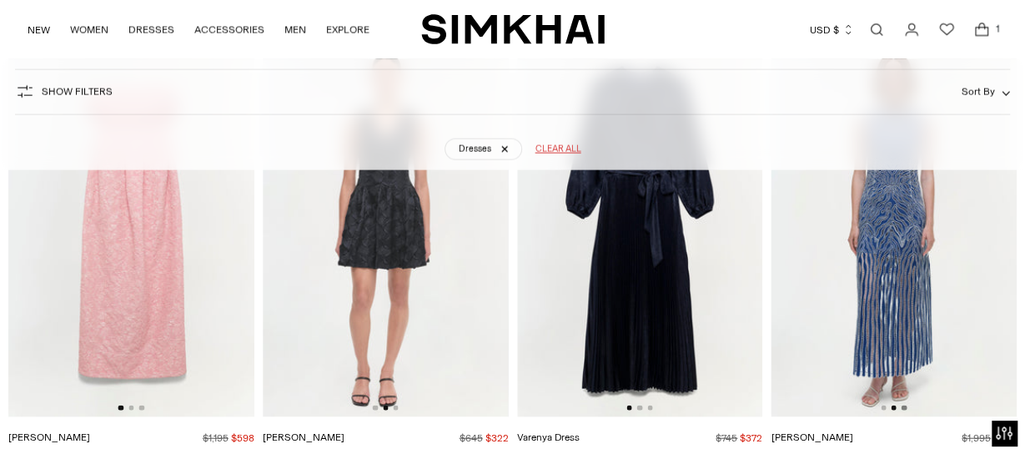
click at [904, 407] on button "Go to slide 3" at bounding box center [904, 407] width 5 height 5
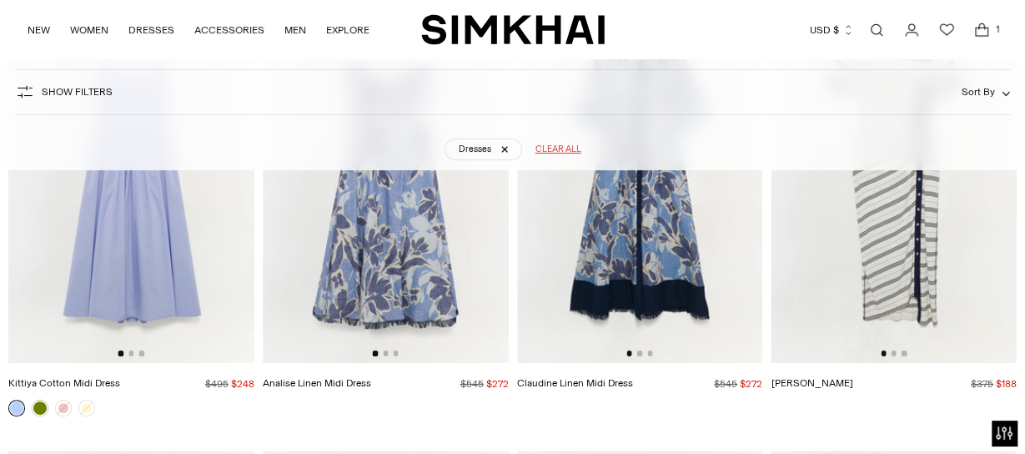
scroll to position [6188, 0]
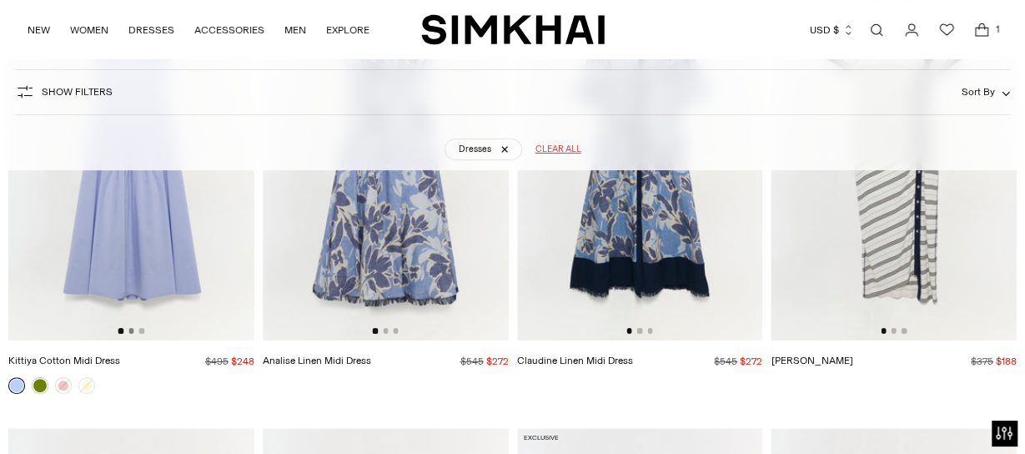
click at [131, 329] on button "Go to slide 2" at bounding box center [130, 330] width 5 height 5
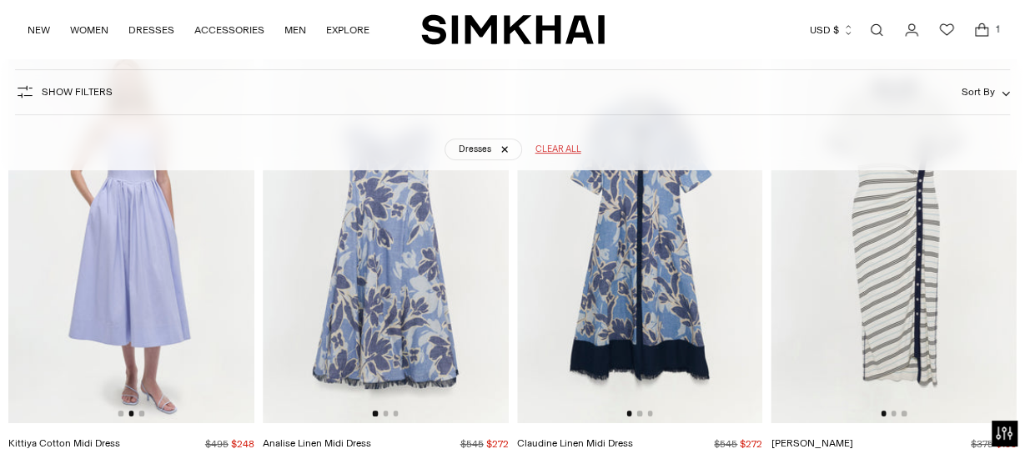
scroll to position [6143, 0]
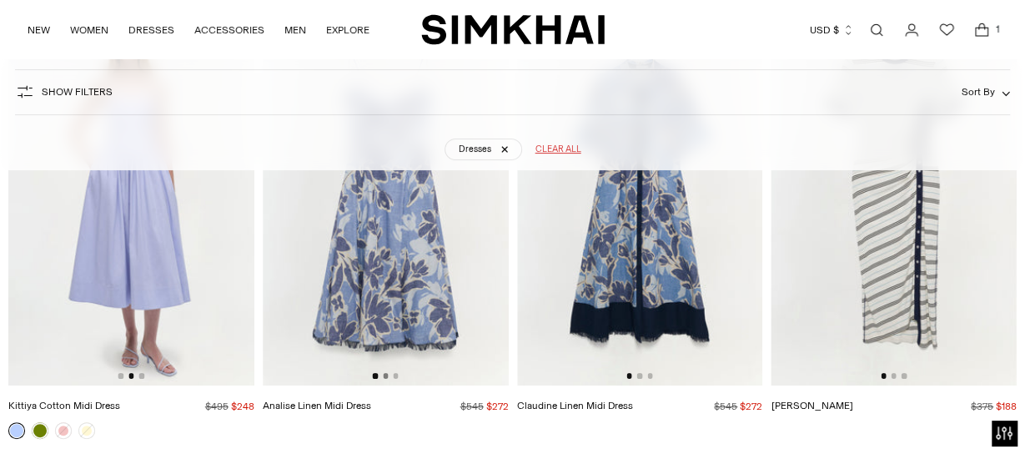
click at [384, 375] on button "Go to slide 2" at bounding box center [385, 375] width 5 height 5
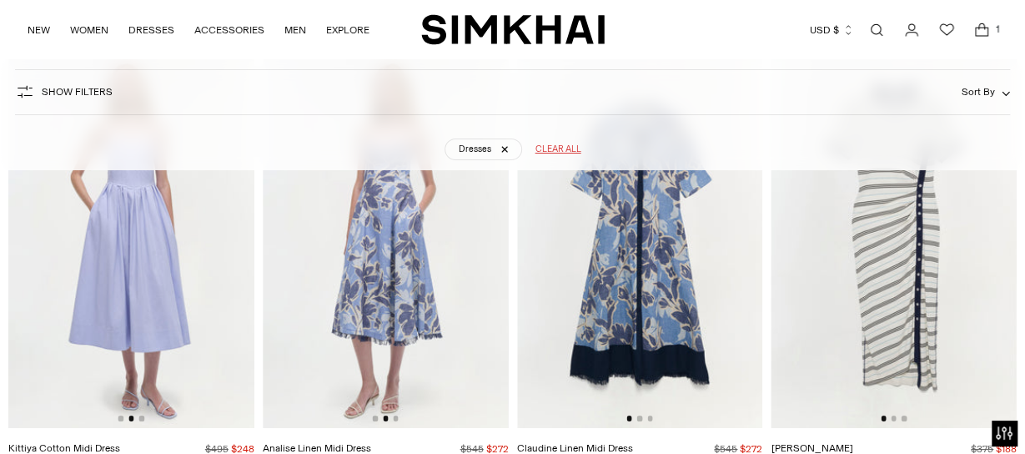
scroll to position [6132, 0]
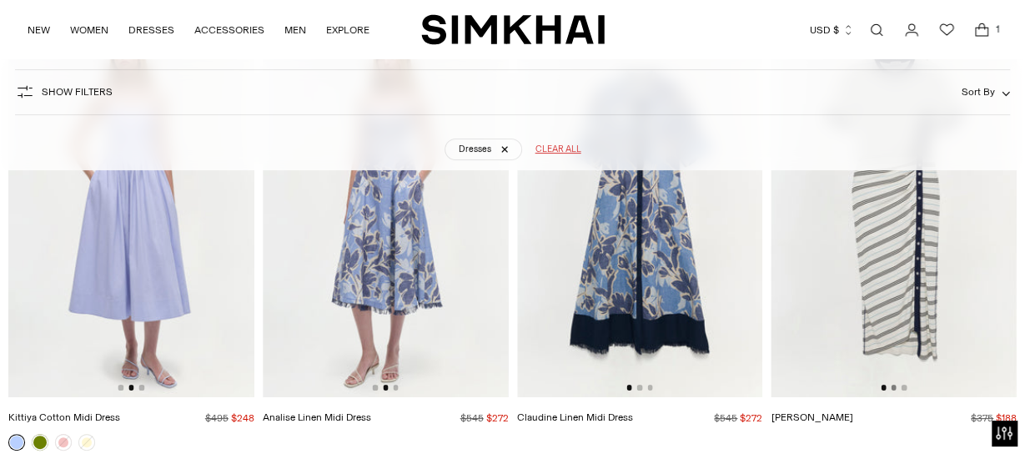
click at [891, 385] on button "Go to slide 2" at bounding box center [893, 386] width 5 height 5
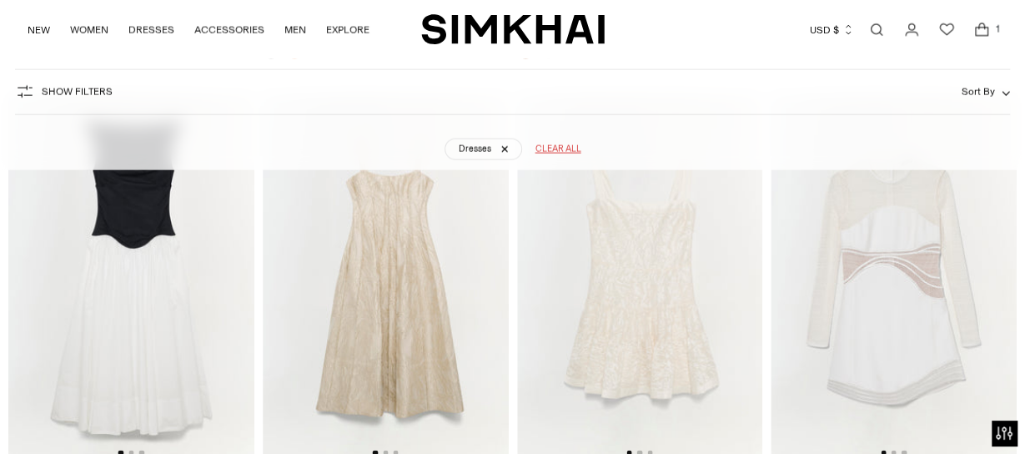
scroll to position [7913, 0]
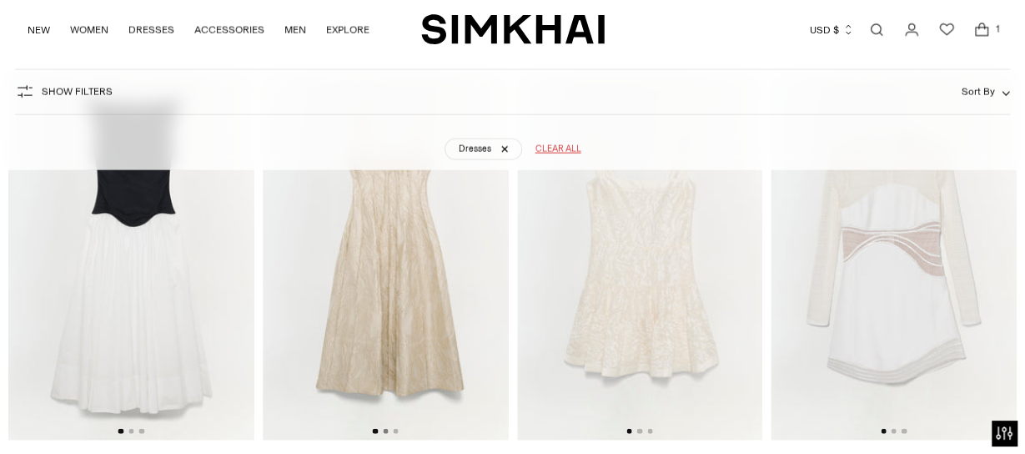
click at [385, 430] on button "Go to slide 2" at bounding box center [385, 431] width 5 height 5
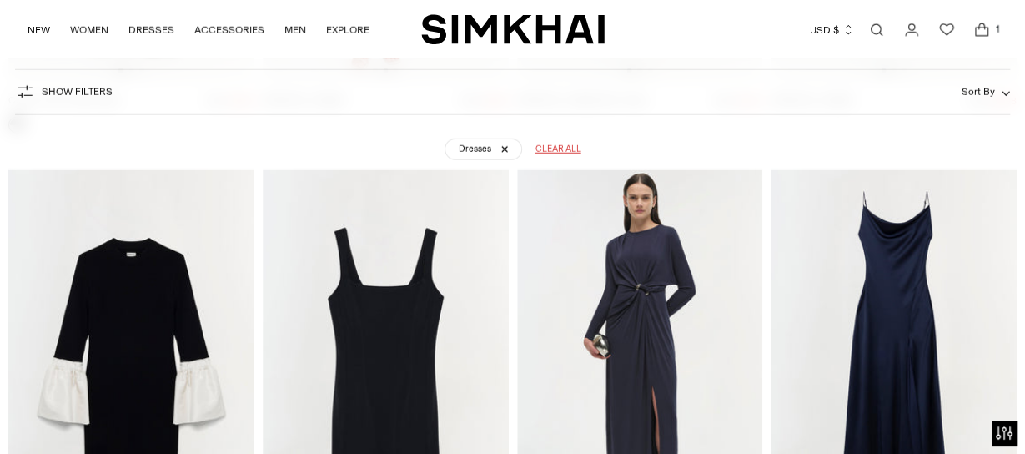
scroll to position [7926, 0]
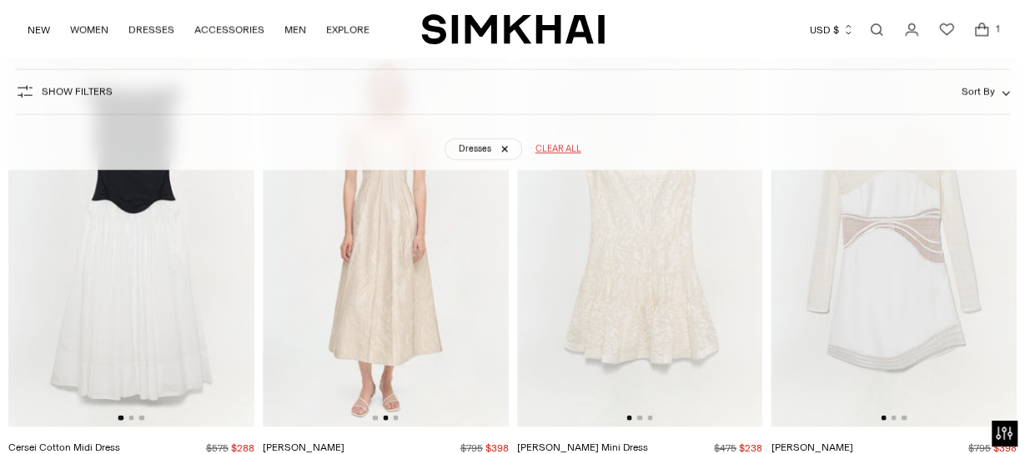
click at [419, 252] on img at bounding box center [386, 242] width 246 height 369
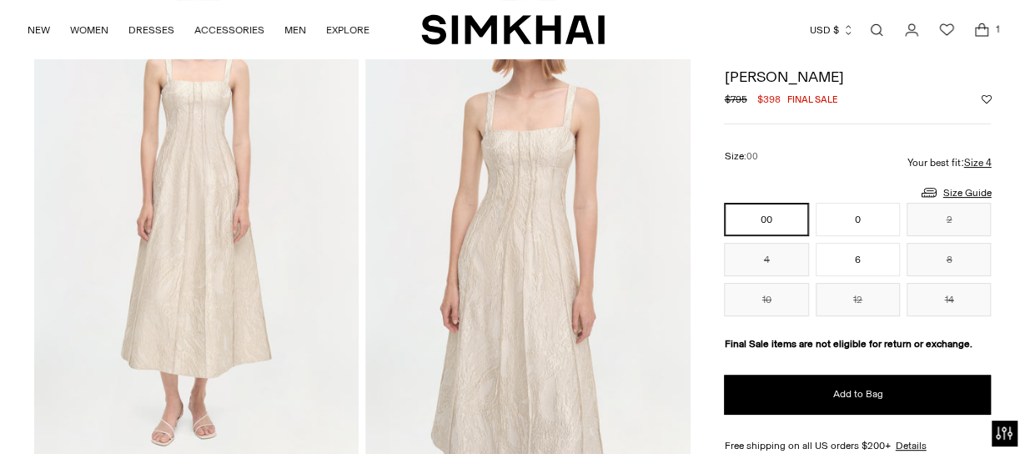
scroll to position [148, 0]
click at [540, 254] on img at bounding box center [527, 216] width 325 height 488
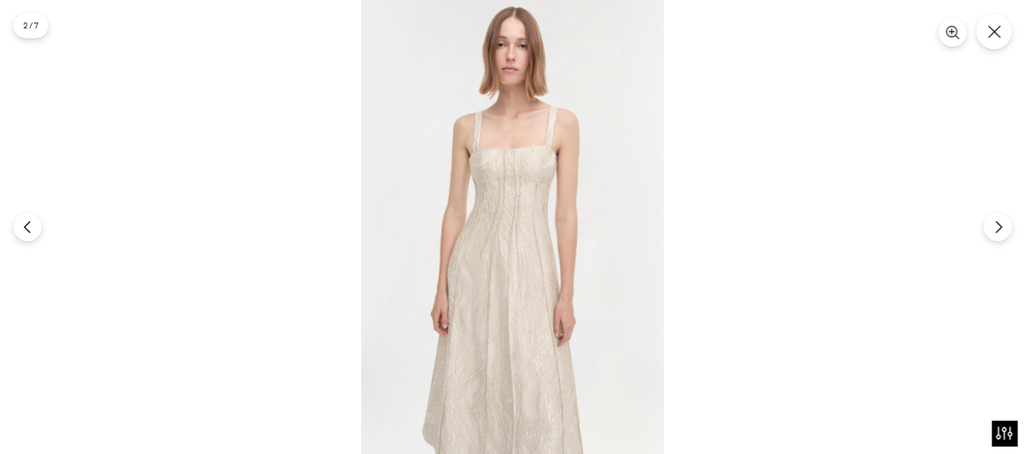
click at [526, 178] on img at bounding box center [512, 227] width 303 height 454
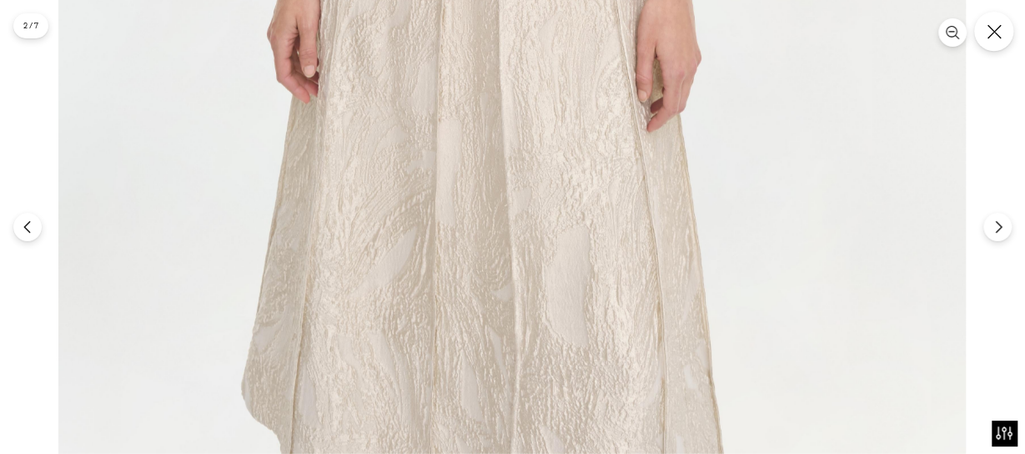
click at [994, 33] on icon "Close" at bounding box center [994, 31] width 14 height 14
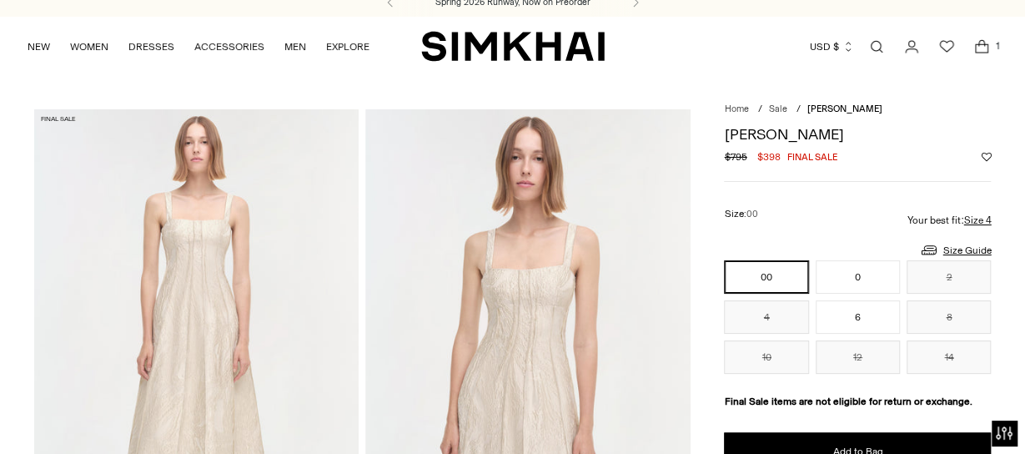
scroll to position [0, 0]
